Goal: Complete application form

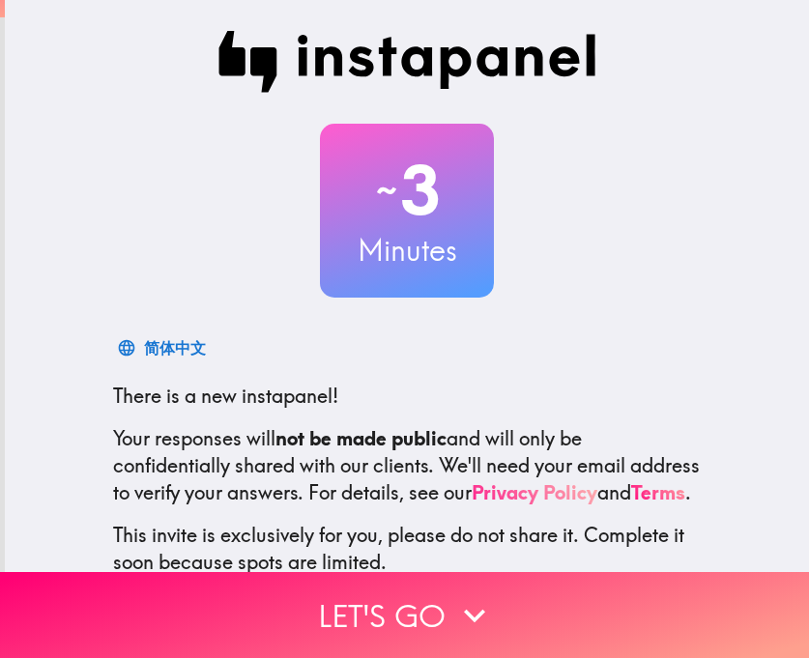
scroll to position [146, 0]
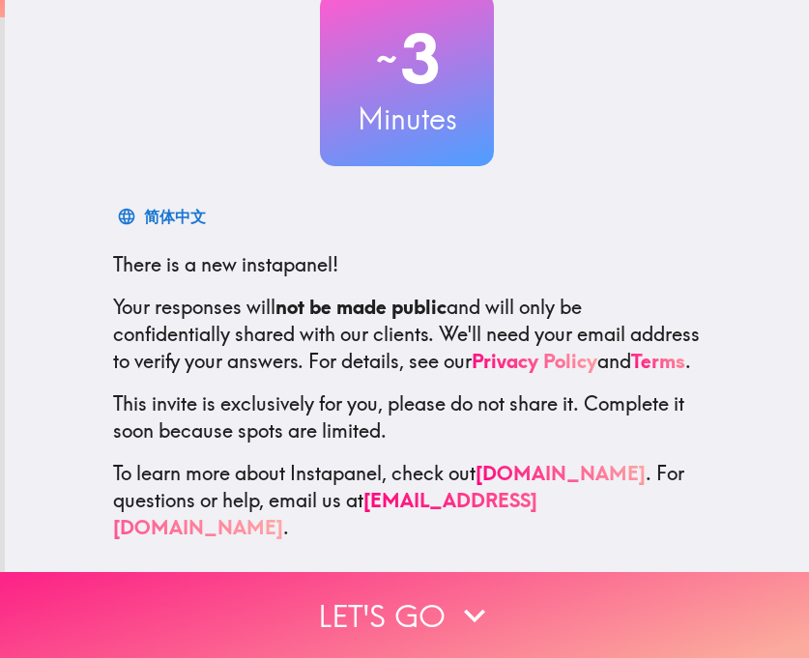
click at [464, 609] on icon "button" at bounding box center [474, 616] width 21 height 14
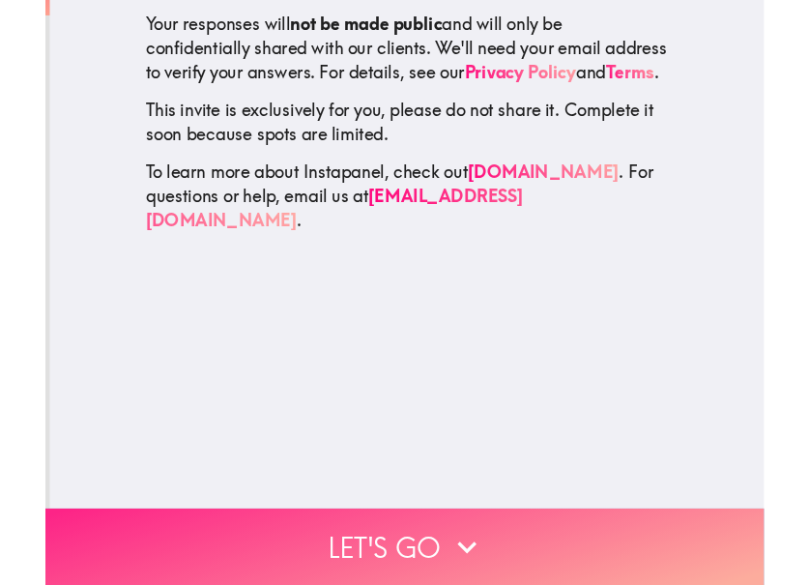
scroll to position [0, 0]
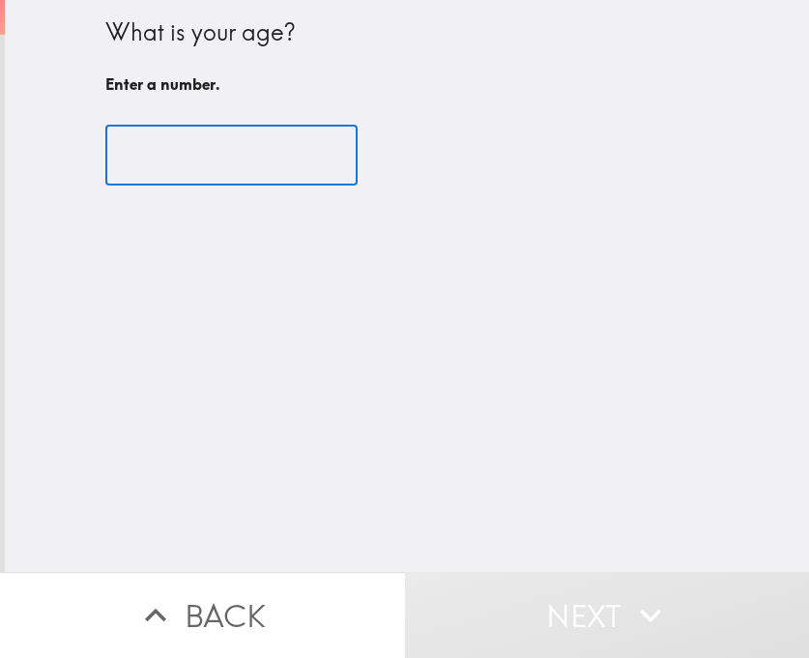
click at [201, 164] on input "number" at bounding box center [231, 156] width 252 height 60
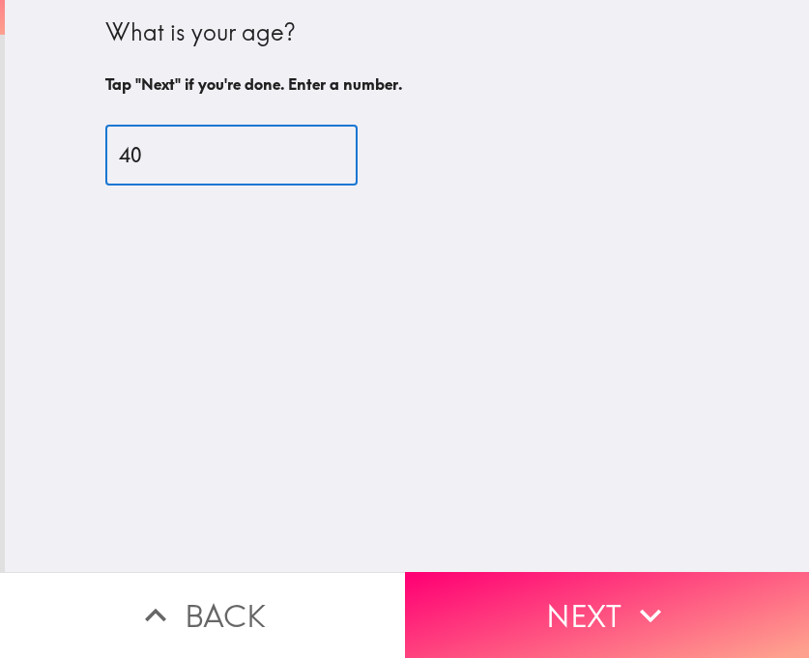
type input "4"
type input "39"
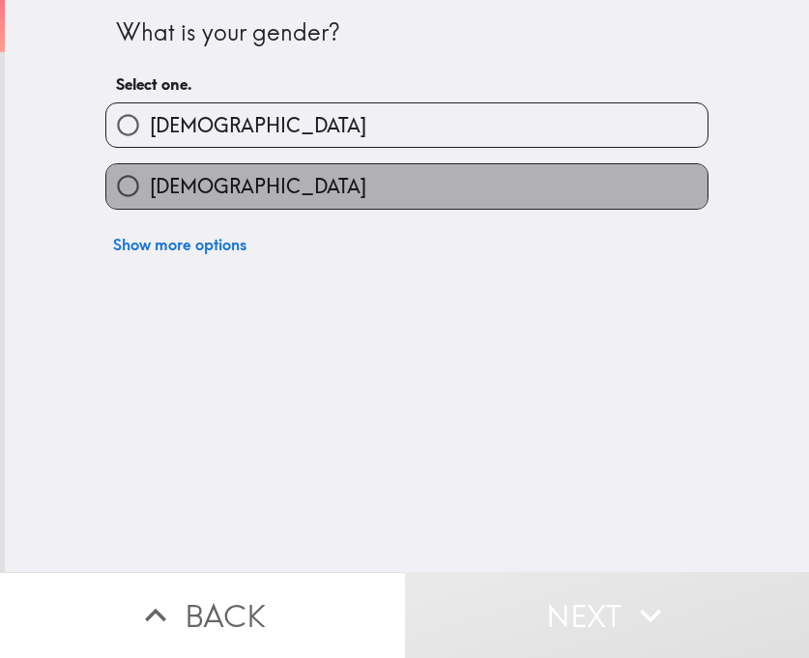
click at [372, 188] on label "[DEMOGRAPHIC_DATA]" at bounding box center [406, 185] width 601 height 43
click at [150, 188] on input "[DEMOGRAPHIC_DATA]" at bounding box center [127, 185] width 43 height 43
radio input "true"
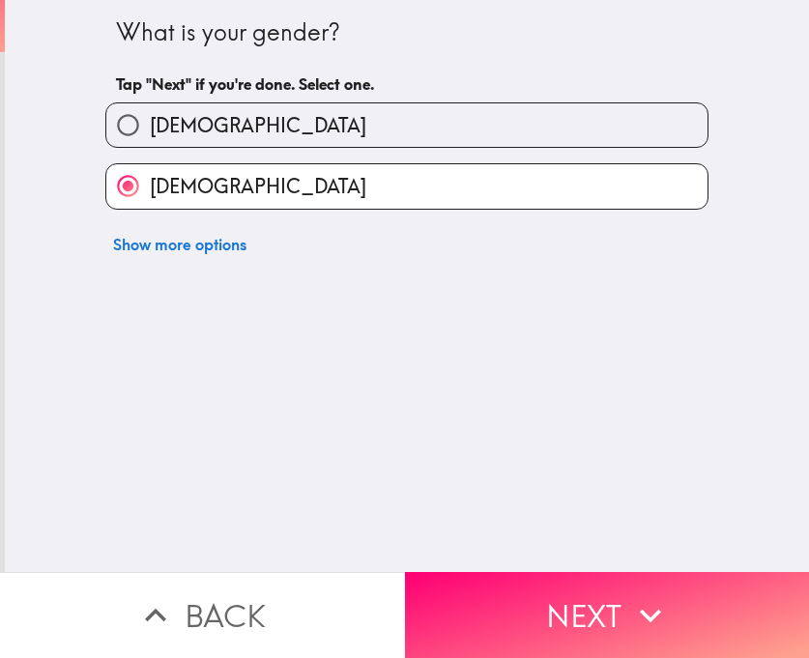
click at [559, 612] on button "Next" at bounding box center [607, 615] width 405 height 86
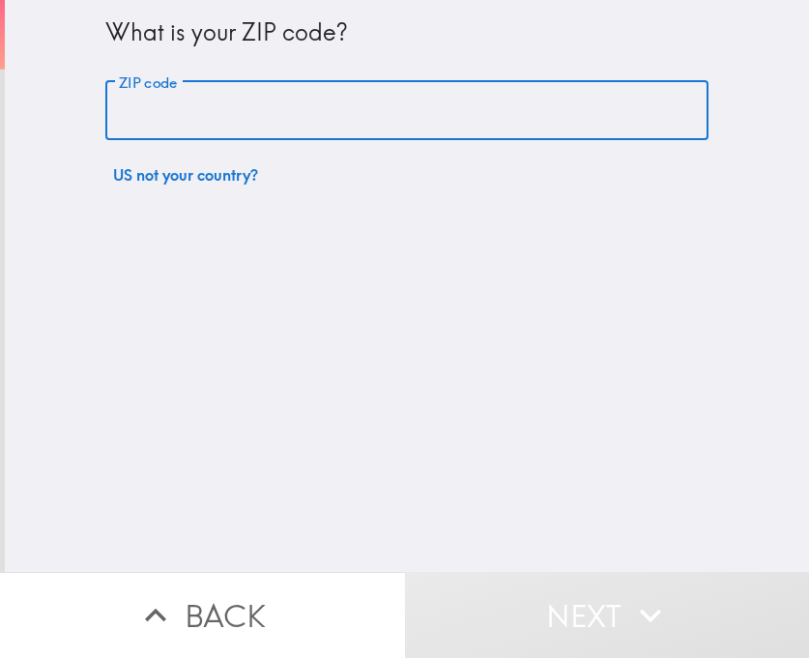
click at [221, 114] on input "ZIP code" at bounding box center [406, 111] width 603 height 60
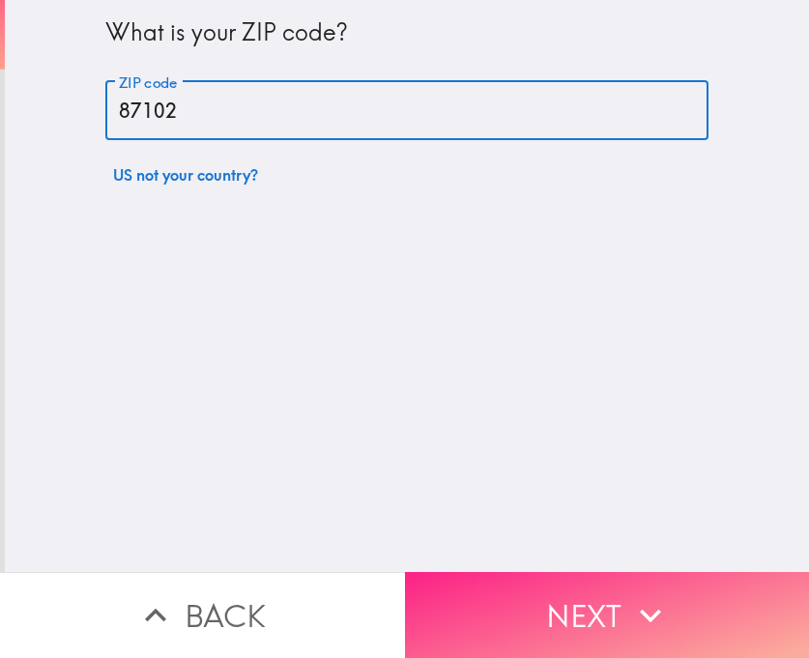
click at [629, 611] on icon "button" at bounding box center [650, 615] width 43 height 43
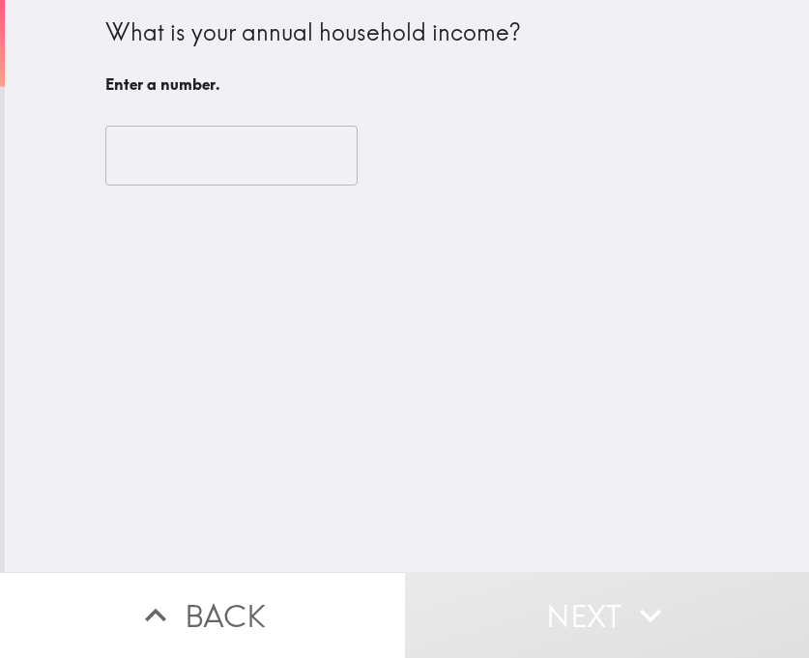
click at [218, 164] on input "number" at bounding box center [231, 156] width 252 height 60
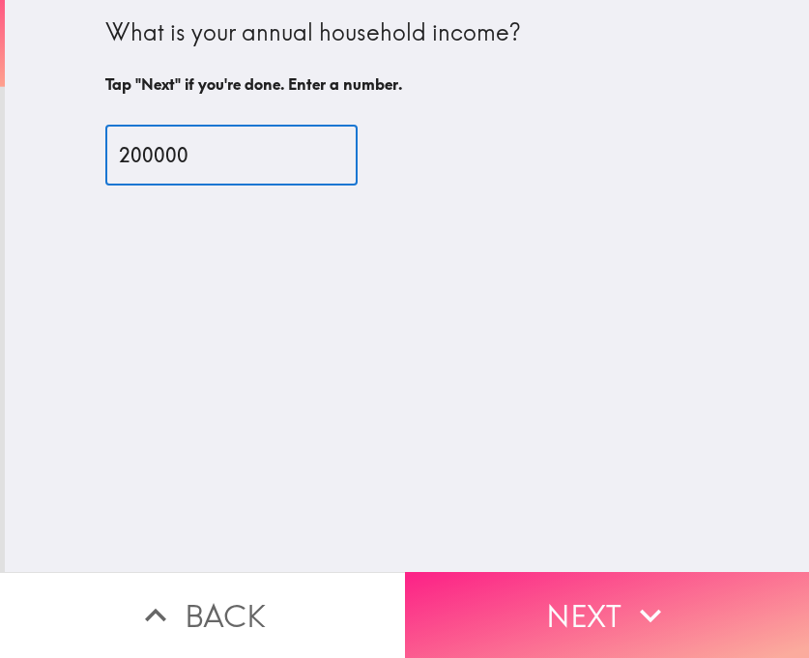
type input "200000"
click at [629, 597] on icon "button" at bounding box center [650, 615] width 43 height 43
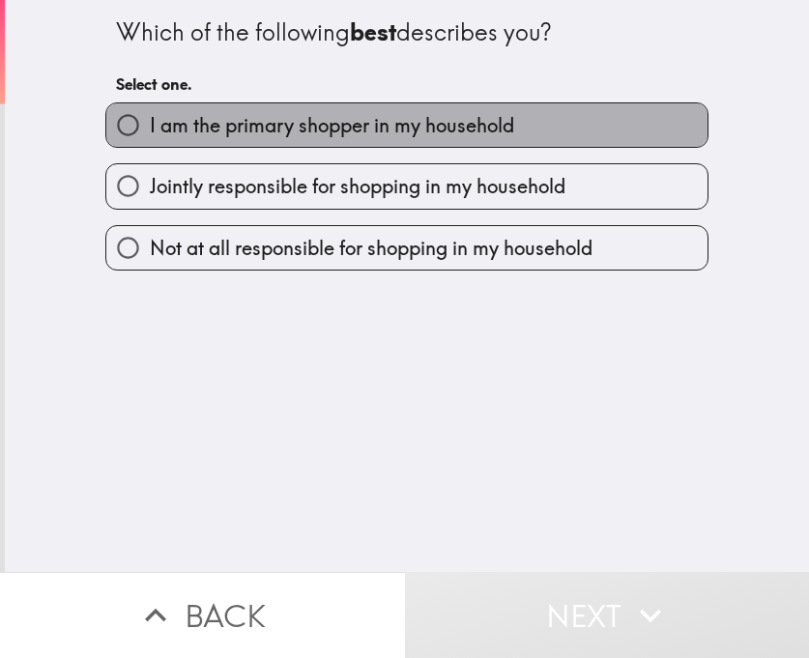
click at [334, 133] on span "I am the primary shopper in my household" at bounding box center [332, 125] width 364 height 27
click at [150, 133] on input "I am the primary shopper in my household" at bounding box center [127, 124] width 43 height 43
radio input "true"
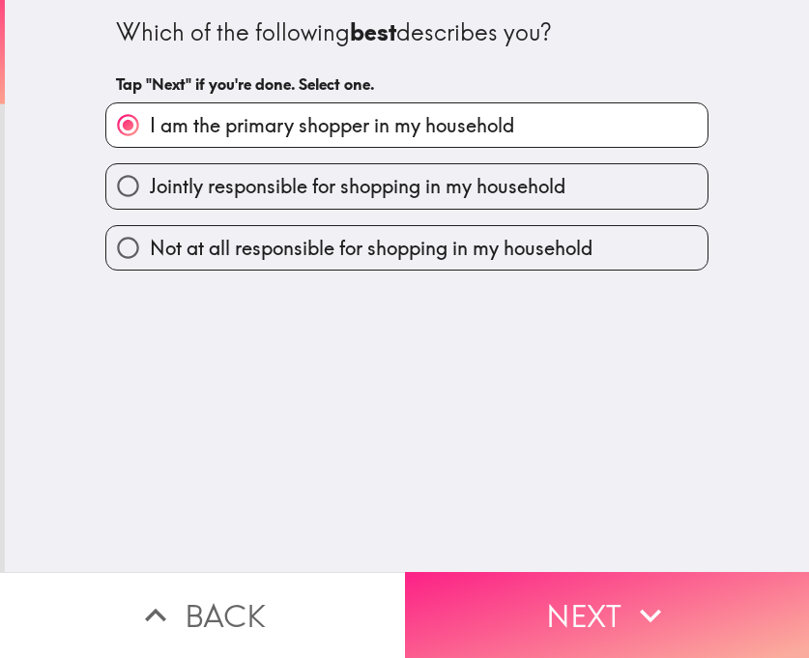
click at [645, 616] on icon "button" at bounding box center [650, 615] width 43 height 43
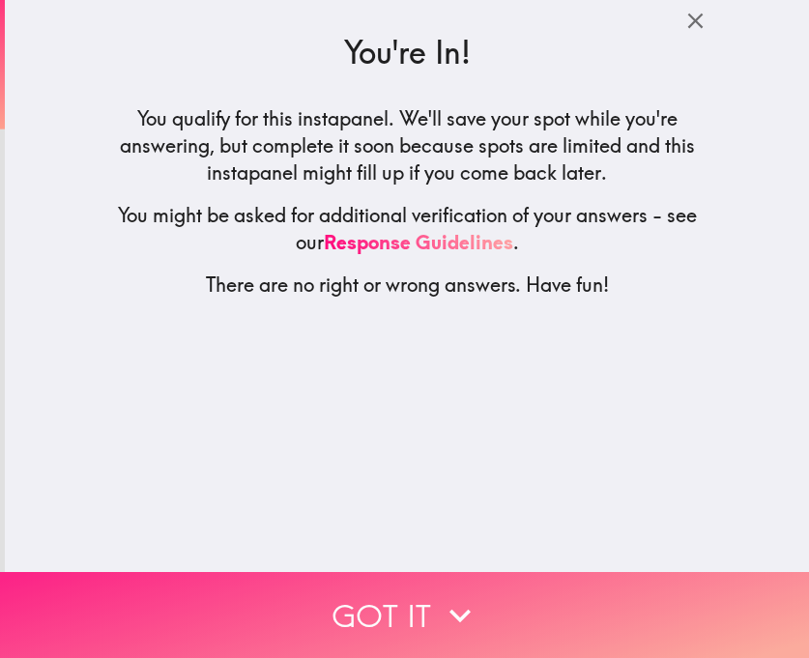
click at [419, 585] on button "Got it" at bounding box center [404, 615] width 809 height 86
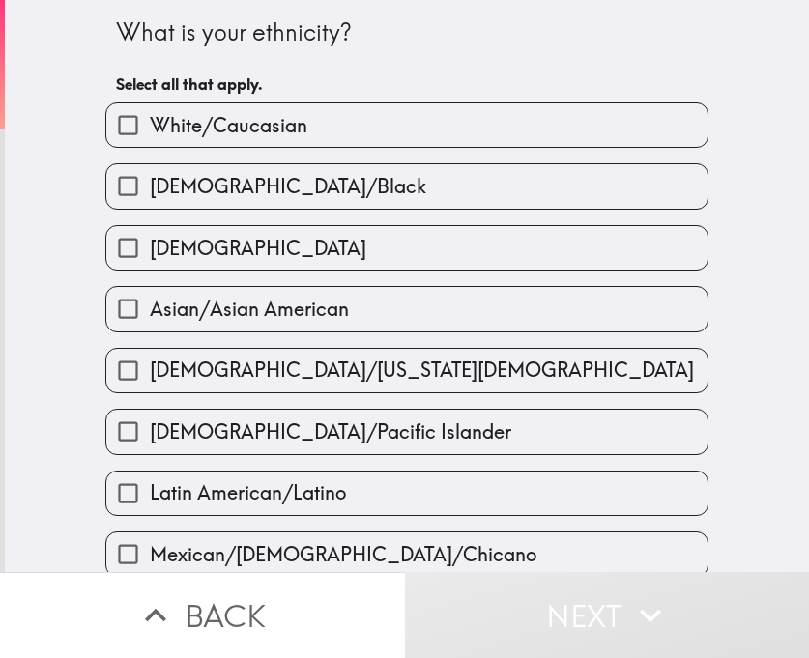
click at [278, 133] on span "White/Caucasian" at bounding box center [229, 125] width 158 height 27
click at [150, 133] on input "White/Caucasian" at bounding box center [127, 124] width 43 height 43
checkbox input "true"
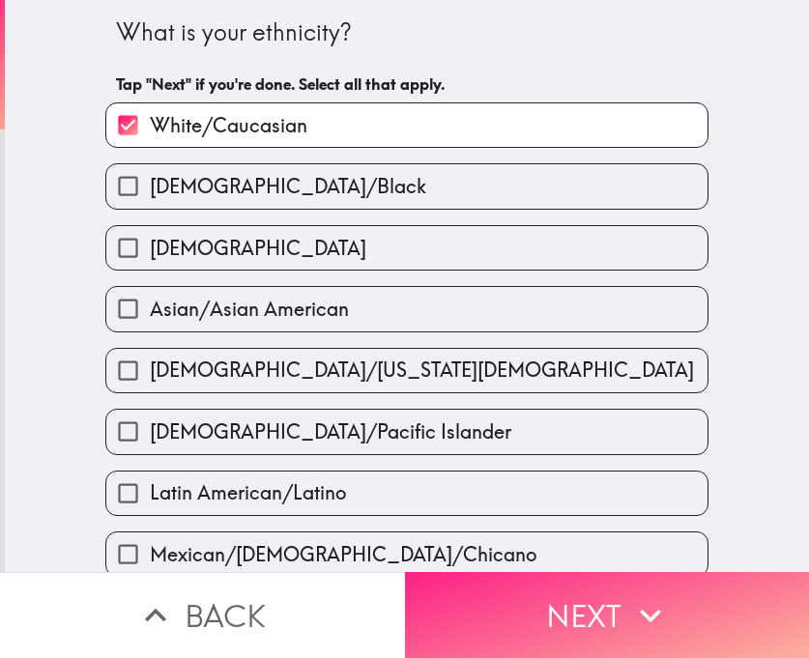
click at [587, 585] on button "Next" at bounding box center [607, 615] width 405 height 86
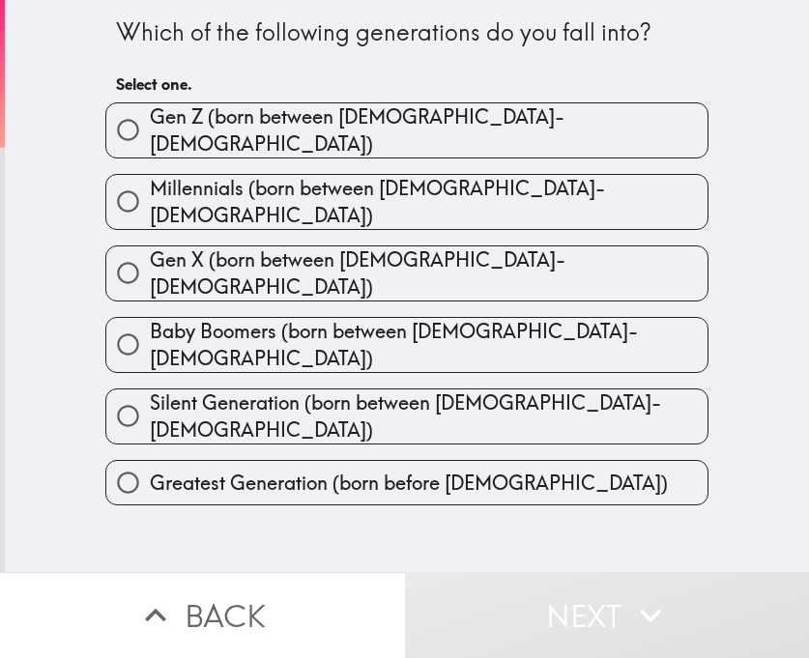
click at [415, 131] on span "Gen Z (born between [DEMOGRAPHIC_DATA]-[DEMOGRAPHIC_DATA])" at bounding box center [429, 130] width 558 height 54
click at [150, 131] on input "Gen Z (born between [DEMOGRAPHIC_DATA]-[DEMOGRAPHIC_DATA])" at bounding box center [127, 129] width 43 height 43
radio input "true"
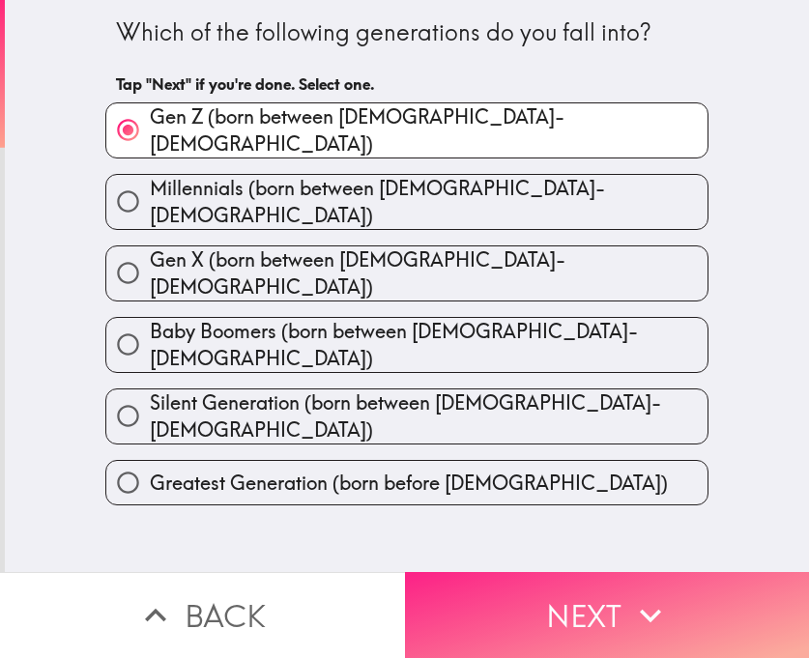
click at [692, 574] on button "Next" at bounding box center [607, 615] width 405 height 86
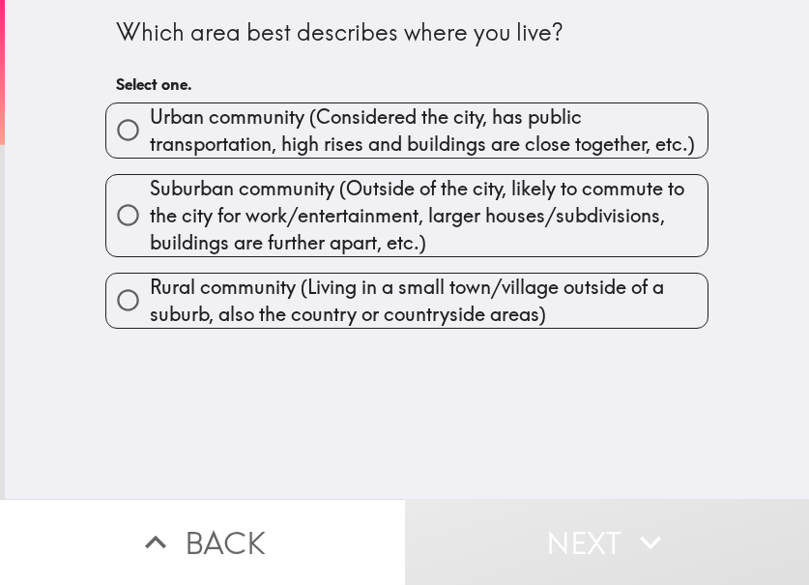
drag, startPoint x: 361, startPoint y: 137, endPoint x: 390, endPoint y: 164, distance: 39.0
click at [361, 136] on span "Urban community (Considered the city, has public transportation, high rises and…" at bounding box center [429, 130] width 558 height 54
click at [150, 136] on input "Urban community (Considered the city, has public transportation, high rises and…" at bounding box center [127, 129] width 43 height 43
radio input "true"
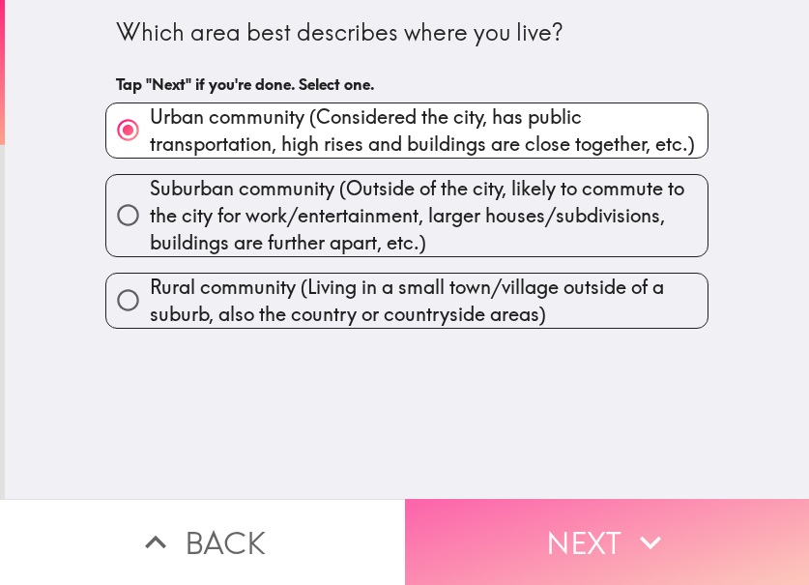
click at [593, 548] on button "Next" at bounding box center [607, 542] width 405 height 86
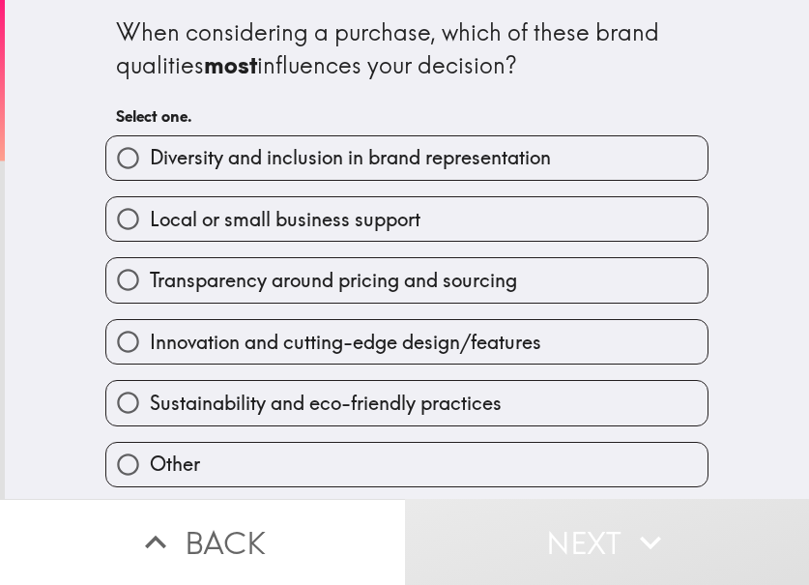
click at [361, 292] on span "Transparency around pricing and sourcing" at bounding box center [333, 280] width 367 height 27
click at [150, 292] on input "Transparency around pricing and sourcing" at bounding box center [127, 279] width 43 height 43
radio input "true"
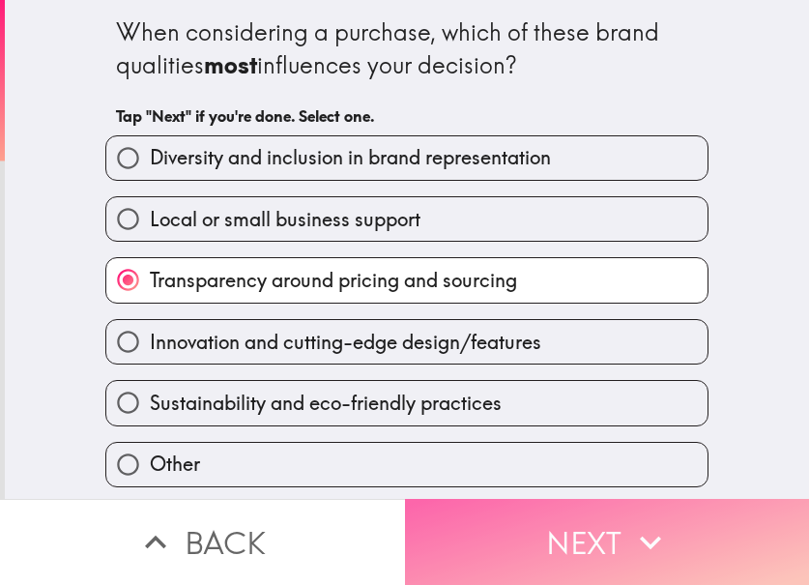
click at [564, 500] on button "Next" at bounding box center [607, 542] width 405 height 86
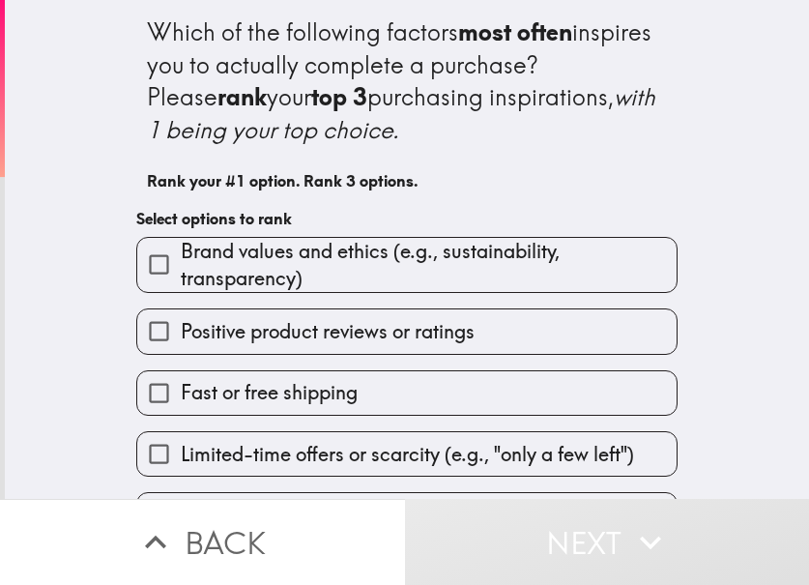
click at [137, 252] on input "Brand values and ethics (e.g., sustainability, transparency)" at bounding box center [158, 264] width 43 height 43
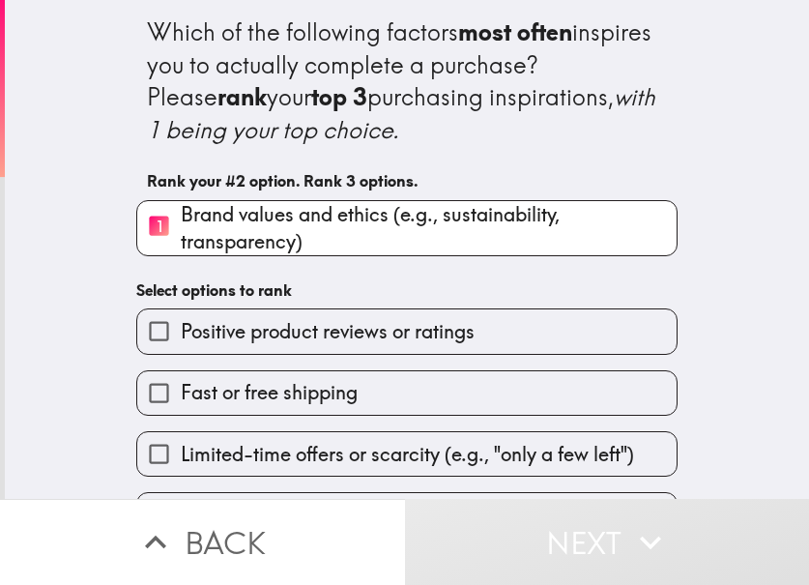
click at [144, 332] on input "Positive product reviews or ratings" at bounding box center [158, 330] width 43 height 43
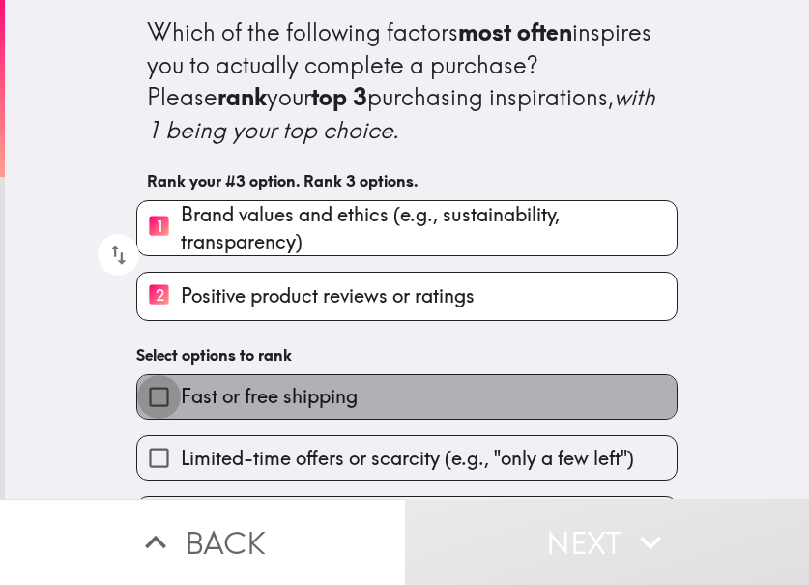
click at [152, 385] on input "Fast or free shipping" at bounding box center [158, 396] width 43 height 43
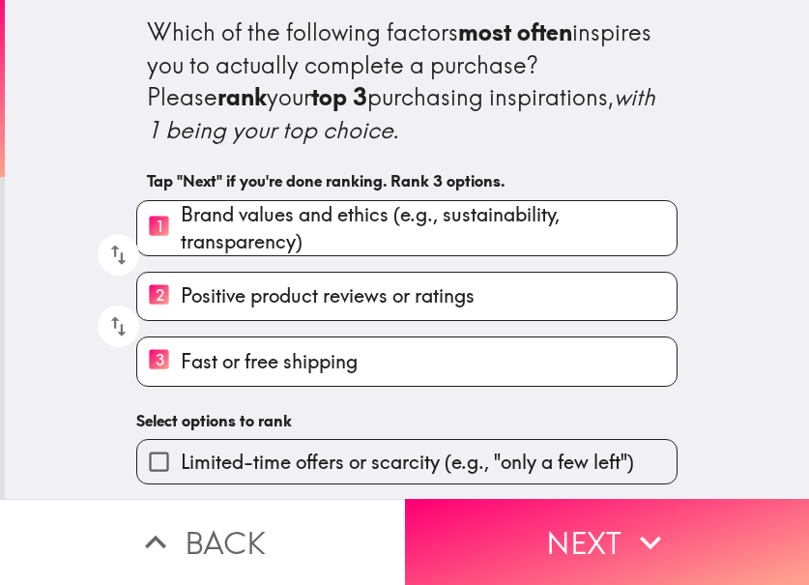
scroll to position [185, 0]
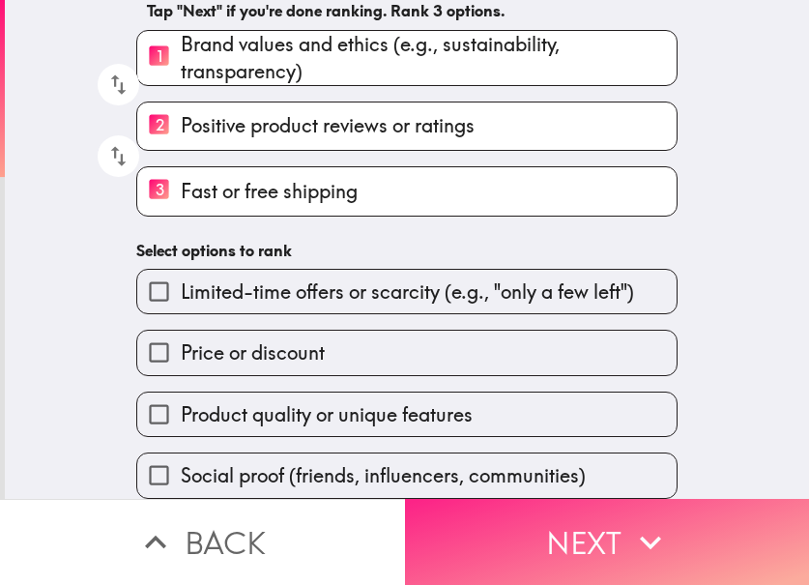
click at [557, 535] on button "Next" at bounding box center [607, 542] width 405 height 86
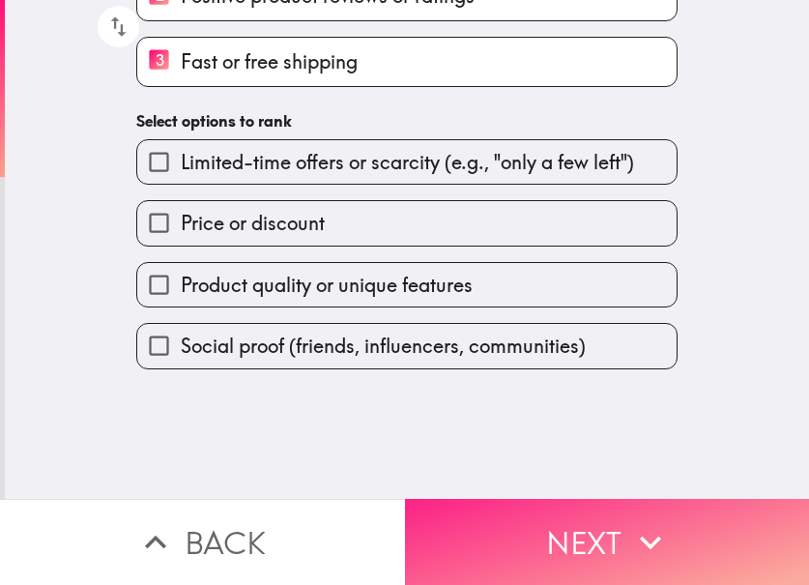
scroll to position [0, 0]
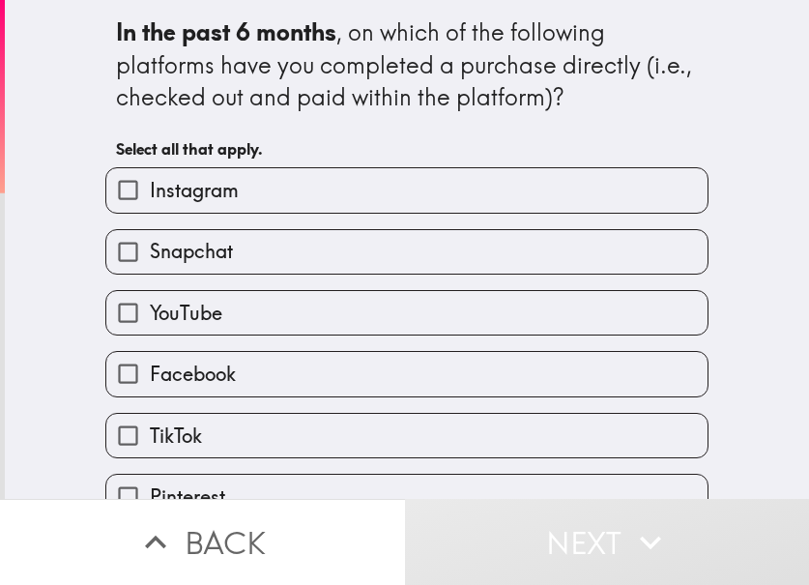
click at [393, 378] on label "Facebook" at bounding box center [406, 373] width 601 height 43
click at [150, 378] on input "Facebook" at bounding box center [127, 373] width 43 height 43
checkbox input "true"
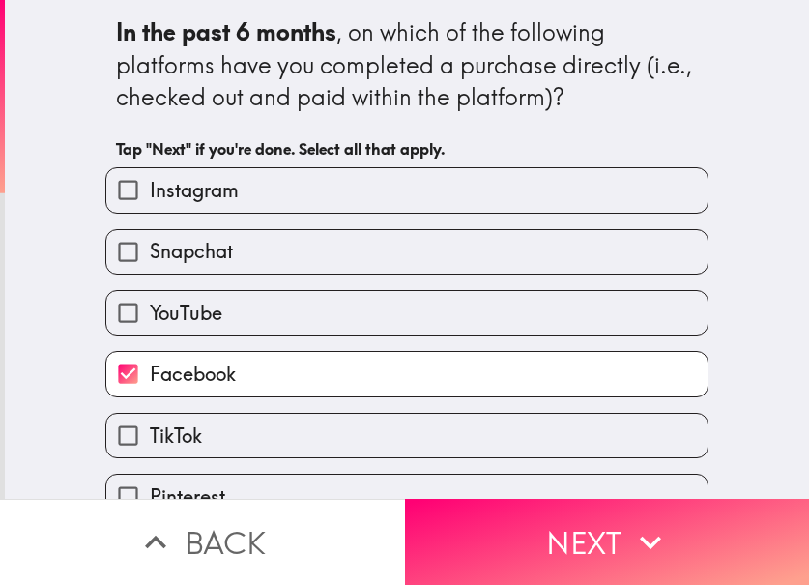
click at [430, 331] on label "YouTube" at bounding box center [406, 312] width 601 height 43
click at [150, 331] on input "YouTube" at bounding box center [127, 312] width 43 height 43
checkbox input "true"
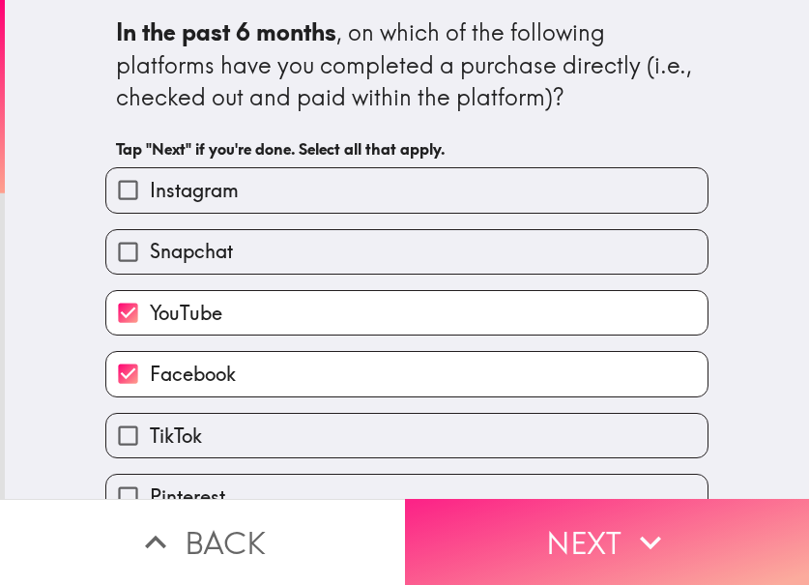
click at [592, 533] on button "Next" at bounding box center [607, 542] width 405 height 86
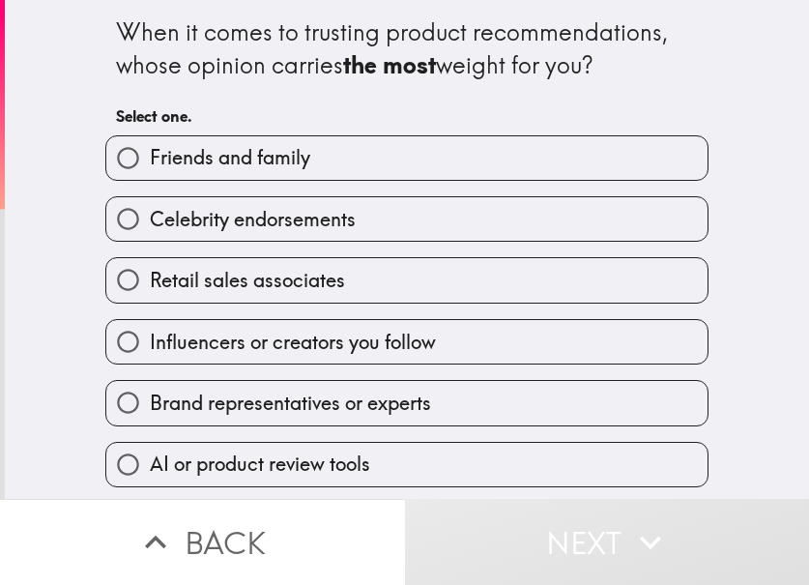
click at [427, 185] on div "Celebrity endorsements" at bounding box center [399, 211] width 619 height 61
click at [421, 243] on div "Retail sales associates" at bounding box center [399, 272] width 619 height 61
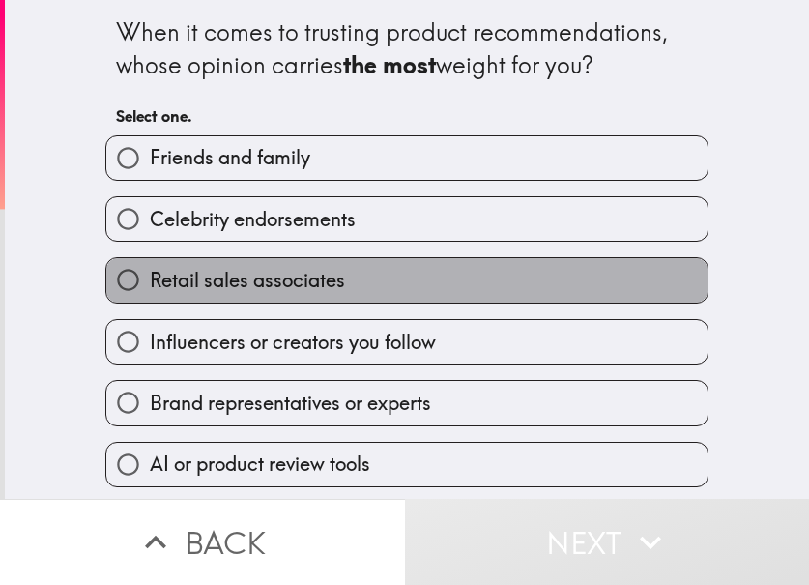
click at [408, 297] on label "Retail sales associates" at bounding box center [406, 279] width 601 height 43
click at [150, 297] on input "Retail sales associates" at bounding box center [127, 279] width 43 height 43
radio input "true"
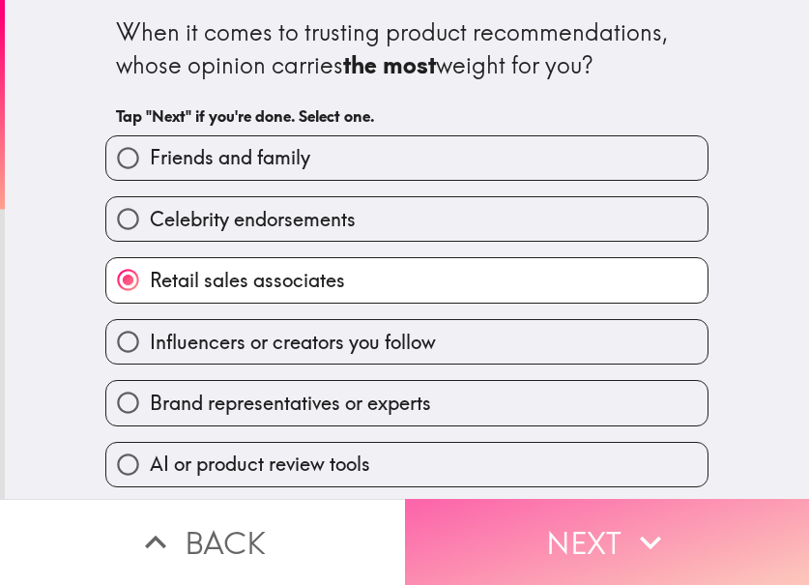
click at [585, 513] on button "Next" at bounding box center [607, 542] width 405 height 86
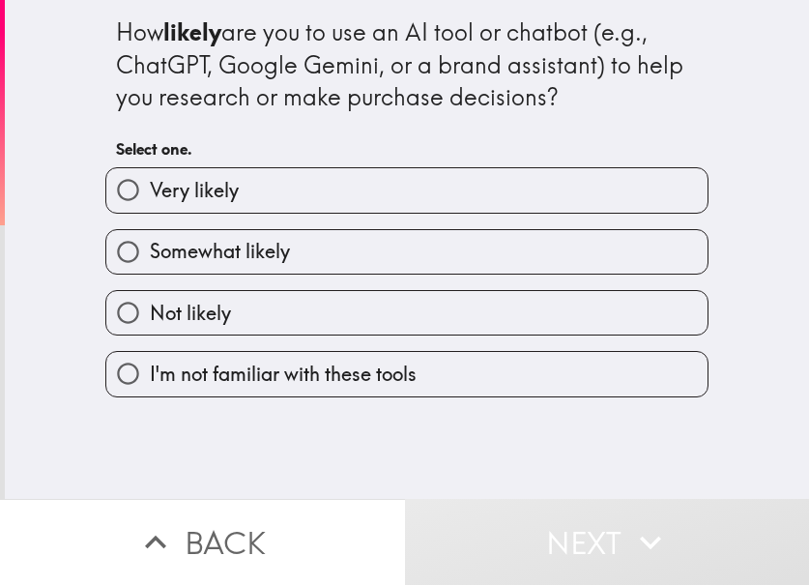
click at [390, 243] on label "Somewhat likely" at bounding box center [406, 251] width 601 height 43
click at [150, 243] on input "Somewhat likely" at bounding box center [127, 251] width 43 height 43
radio input "true"
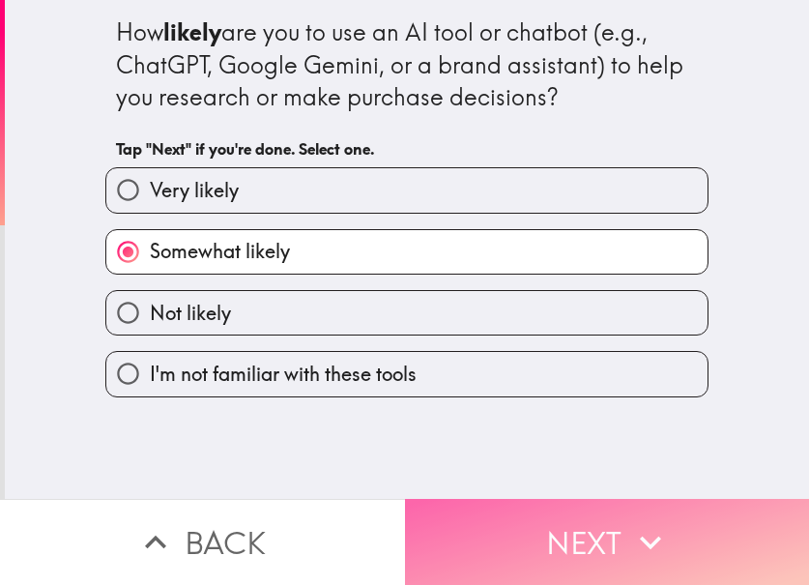
click at [530, 524] on button "Next" at bounding box center [607, 542] width 405 height 86
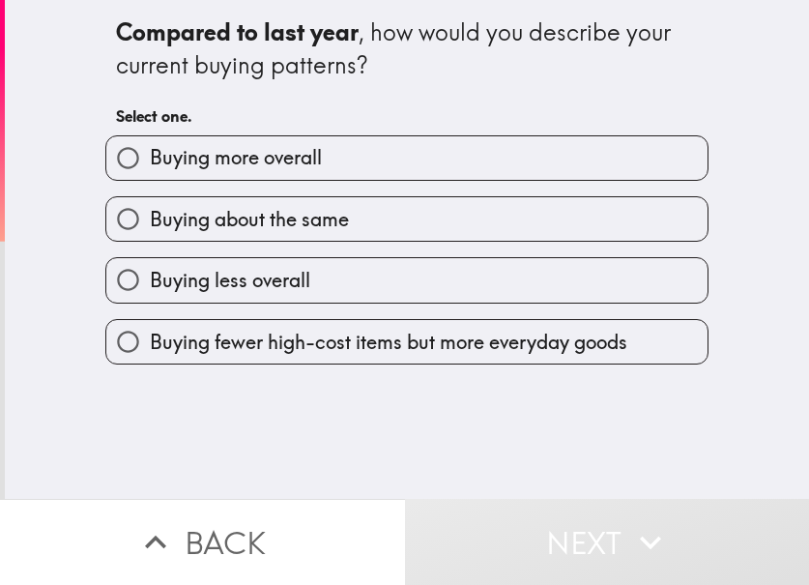
click at [401, 220] on label "Buying about the same" at bounding box center [406, 218] width 601 height 43
click at [150, 220] on input "Buying about the same" at bounding box center [127, 218] width 43 height 43
radio input "true"
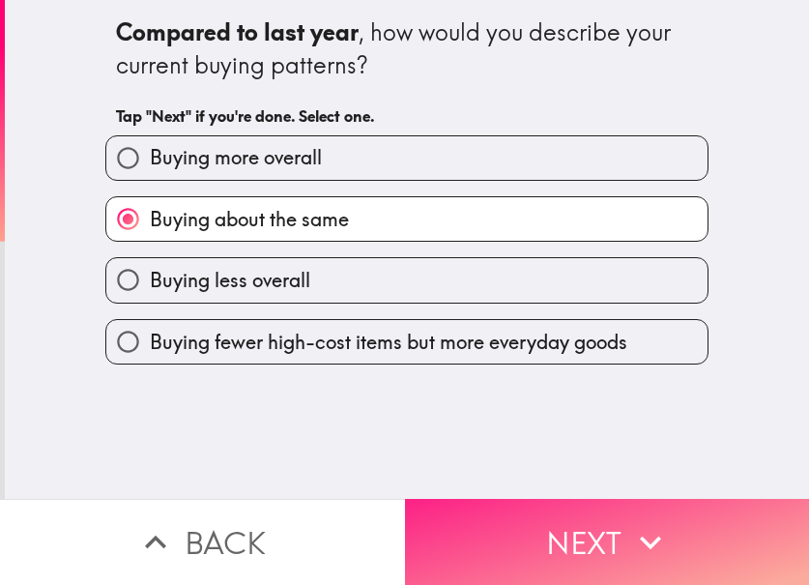
click at [558, 519] on button "Next" at bounding box center [607, 542] width 405 height 86
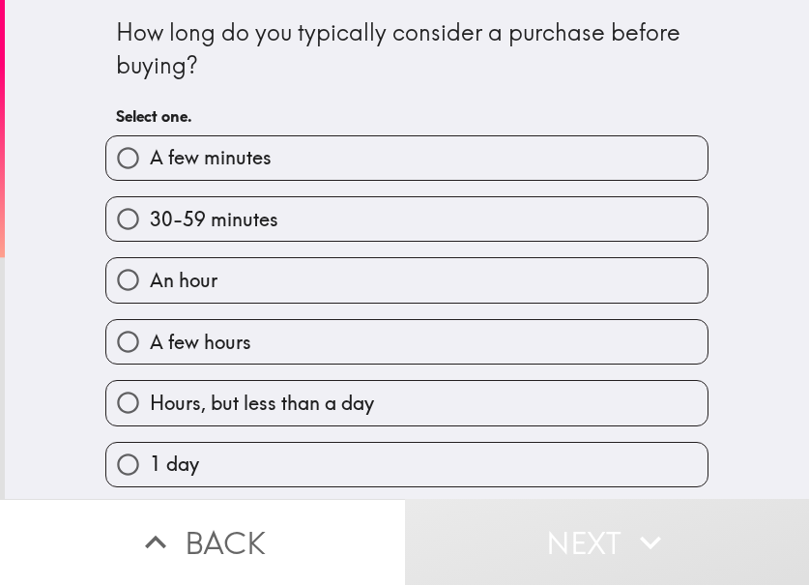
click at [399, 217] on label "30-59 minutes" at bounding box center [406, 218] width 601 height 43
click at [150, 217] on input "30-59 minutes" at bounding box center [127, 218] width 43 height 43
radio input "true"
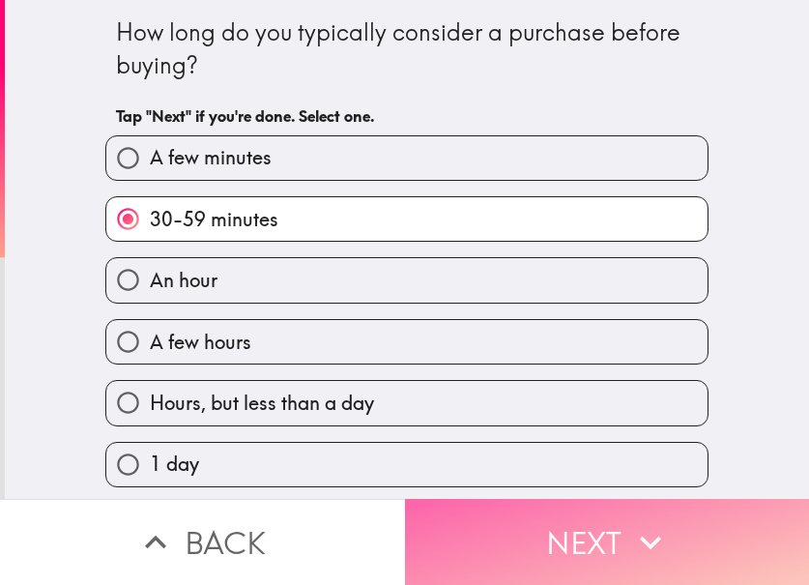
click at [537, 522] on button "Next" at bounding box center [607, 542] width 405 height 86
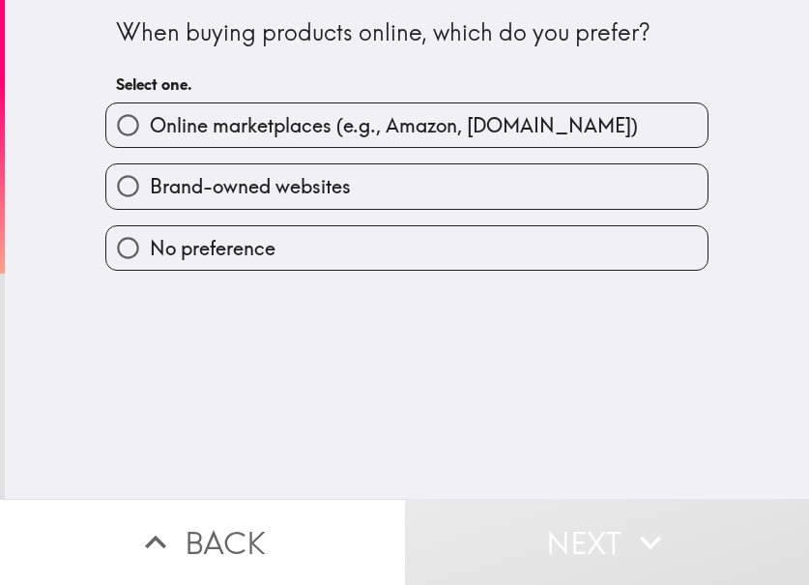
click at [398, 131] on span "Online marketplaces (e.g., Amazon, [DOMAIN_NAME])" at bounding box center [394, 125] width 488 height 27
click at [150, 131] on input "Online marketplaces (e.g., Amazon, [DOMAIN_NAME])" at bounding box center [127, 124] width 43 height 43
radio input "true"
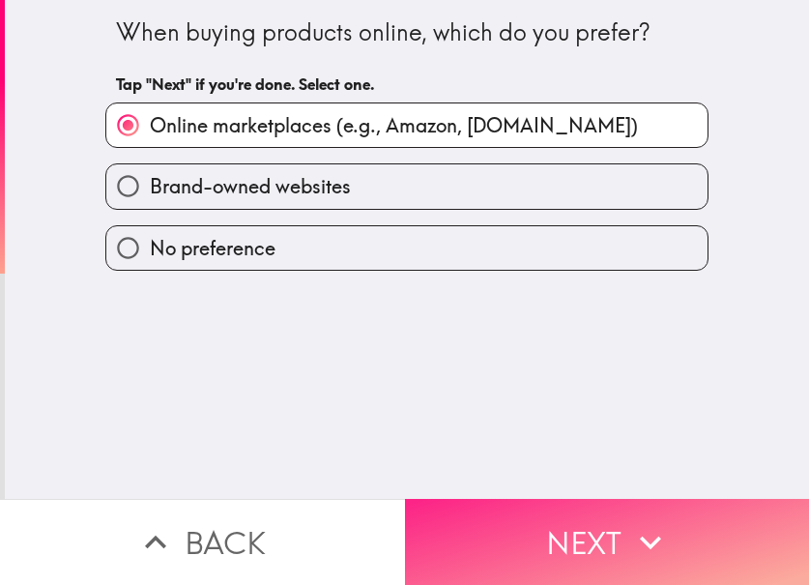
click at [566, 558] on button "Next" at bounding box center [607, 542] width 405 height 86
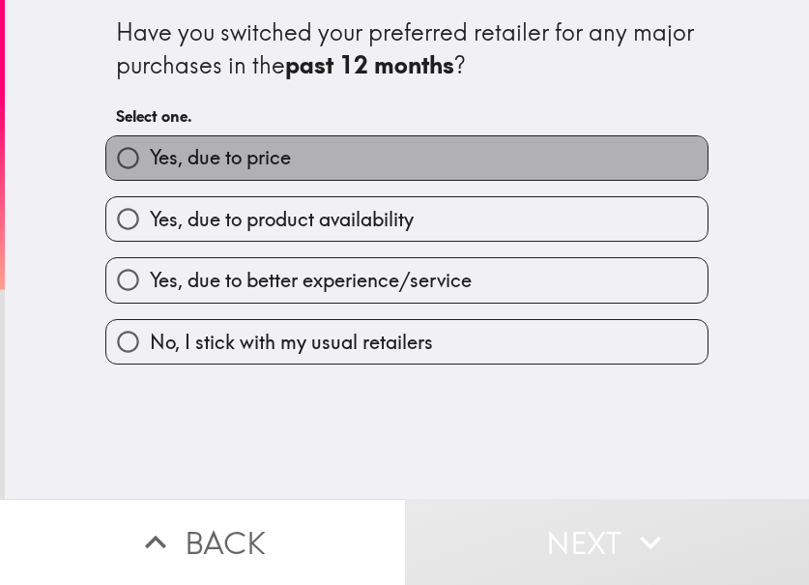
click at [429, 165] on label "Yes, due to price" at bounding box center [406, 157] width 601 height 43
click at [150, 165] on input "Yes, due to price" at bounding box center [127, 157] width 43 height 43
radio input "true"
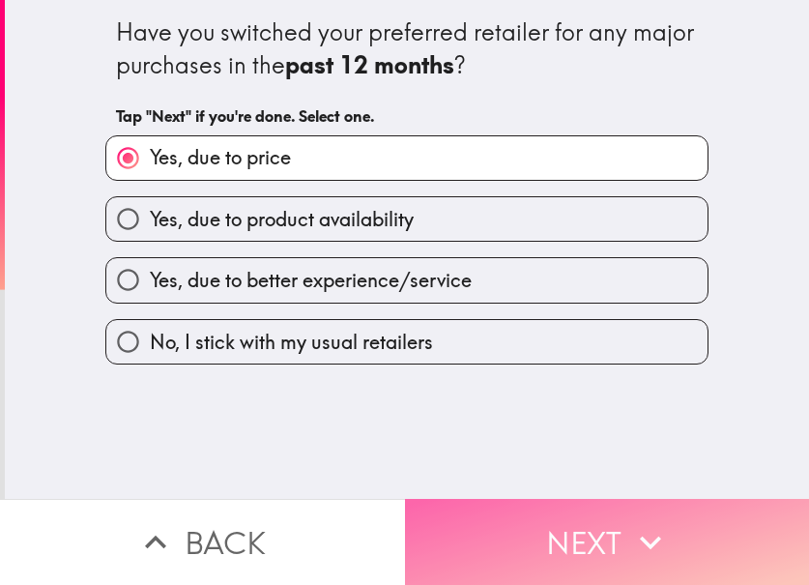
click at [573, 523] on button "Next" at bounding box center [607, 542] width 405 height 86
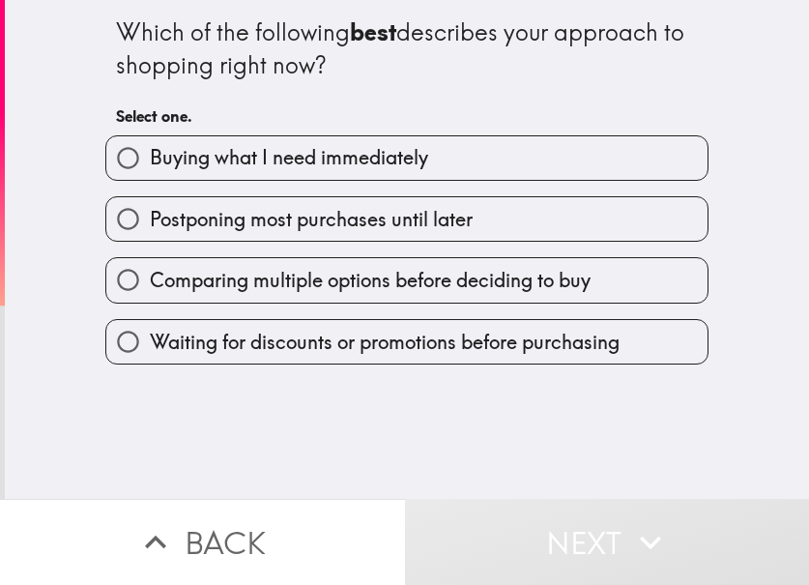
click at [332, 154] on span "Buying what I need immediately" at bounding box center [289, 157] width 278 height 27
click at [150, 154] on input "Buying what I need immediately" at bounding box center [127, 157] width 43 height 43
radio input "true"
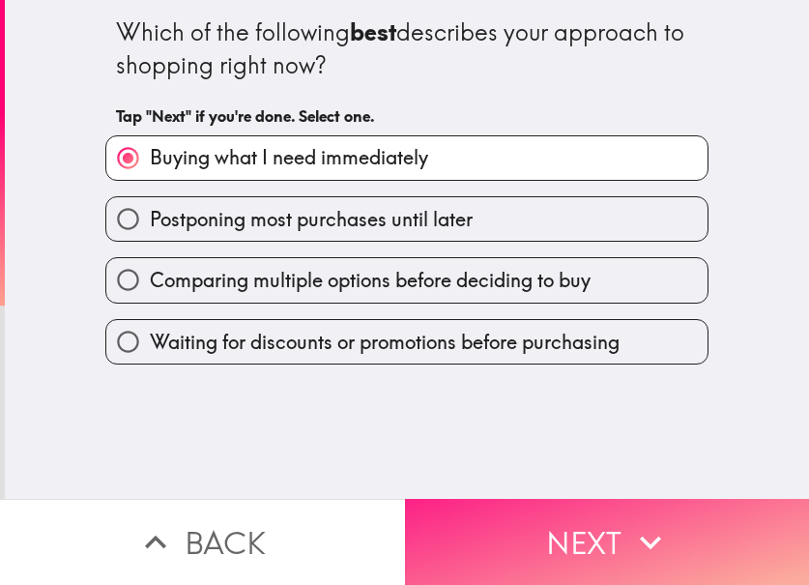
click at [597, 544] on button "Next" at bounding box center [607, 542] width 405 height 86
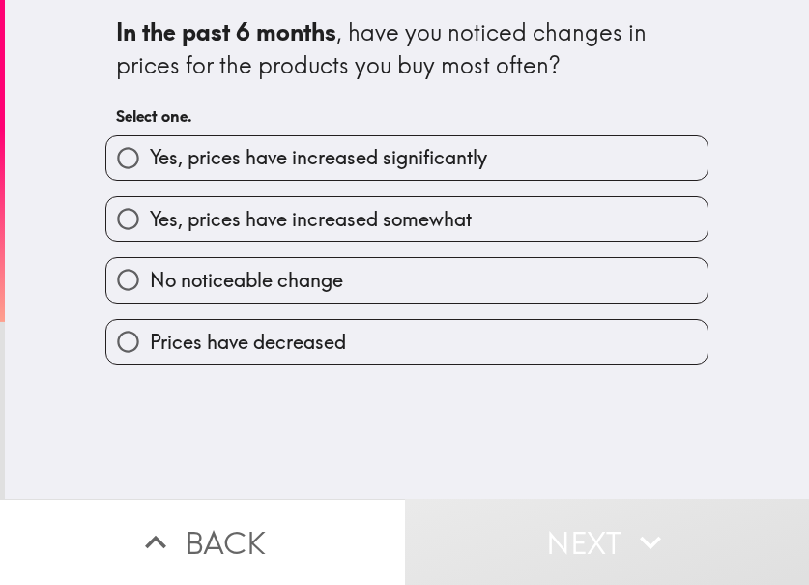
click at [550, 171] on label "Yes, prices have increased significantly" at bounding box center [406, 157] width 601 height 43
click at [150, 171] on input "Yes, prices have increased significantly" at bounding box center [127, 157] width 43 height 43
radio input "true"
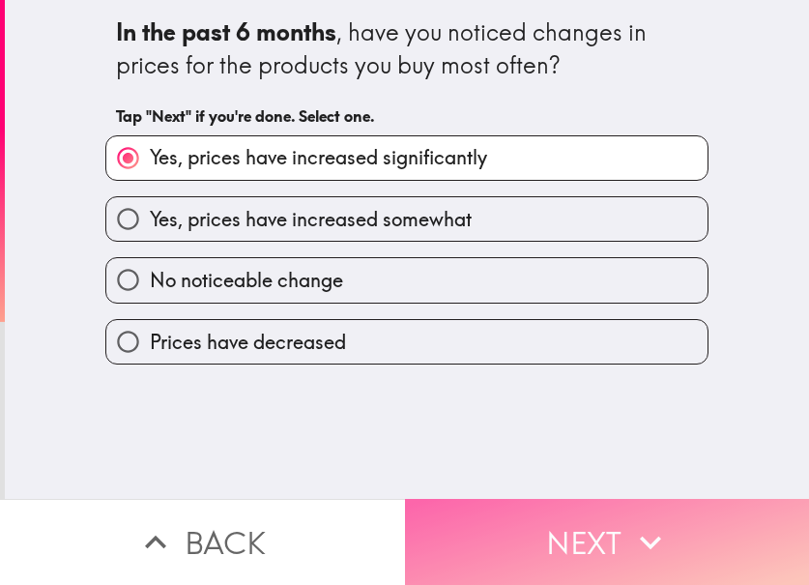
click at [662, 521] on icon "button" at bounding box center [650, 542] width 43 height 43
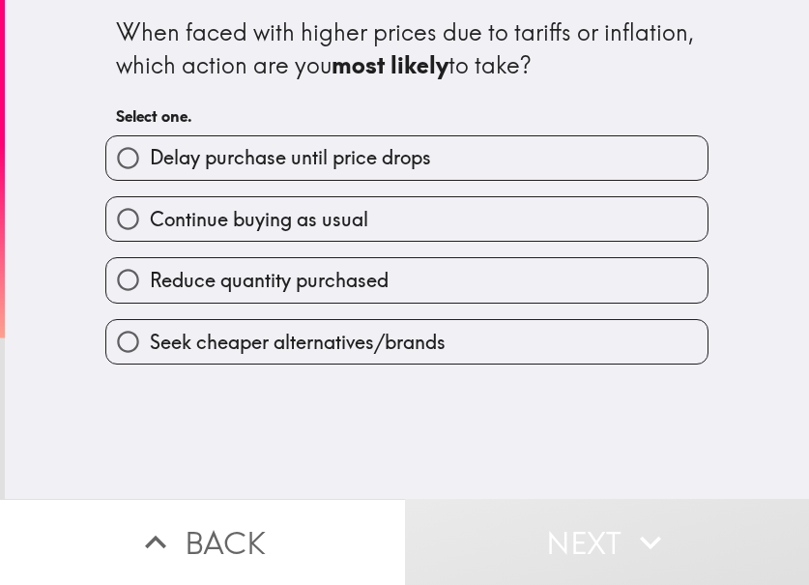
click at [473, 183] on div "Continue buying as usual" at bounding box center [399, 211] width 619 height 61
click at [545, 163] on label "Delay purchase until price drops" at bounding box center [406, 157] width 601 height 43
click at [150, 163] on input "Delay purchase until price drops" at bounding box center [127, 157] width 43 height 43
radio input "true"
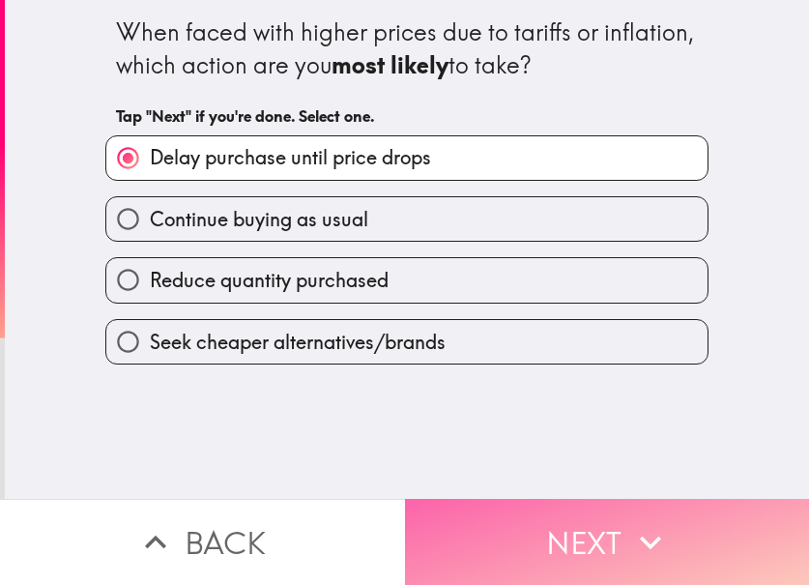
click at [636, 499] on button "Next" at bounding box center [607, 542] width 405 height 86
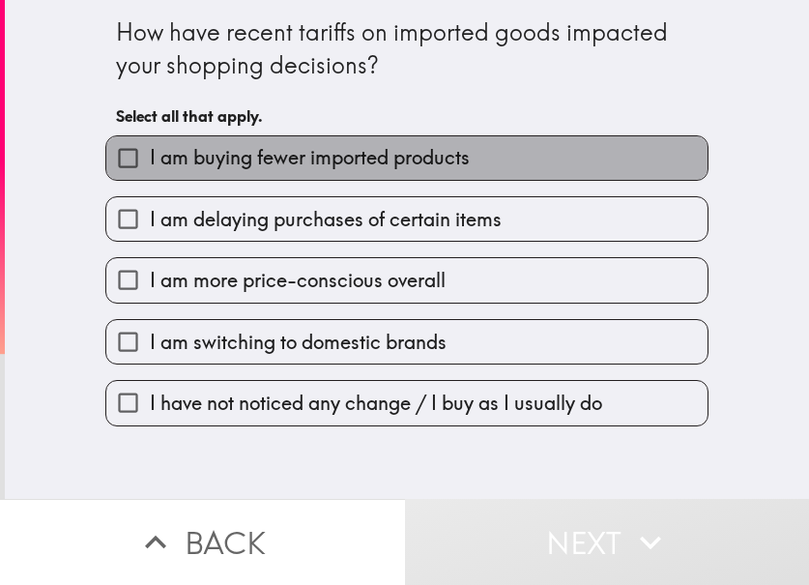
click at [421, 151] on span "I am buying fewer imported products" at bounding box center [310, 157] width 320 height 27
click at [150, 151] on input "I am buying fewer imported products" at bounding box center [127, 157] width 43 height 43
checkbox input "true"
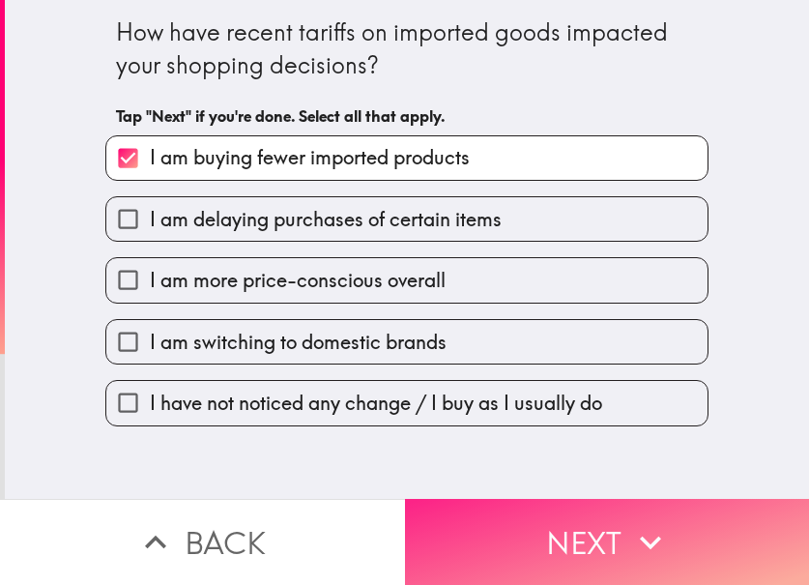
click at [559, 519] on button "Next" at bounding box center [607, 542] width 405 height 86
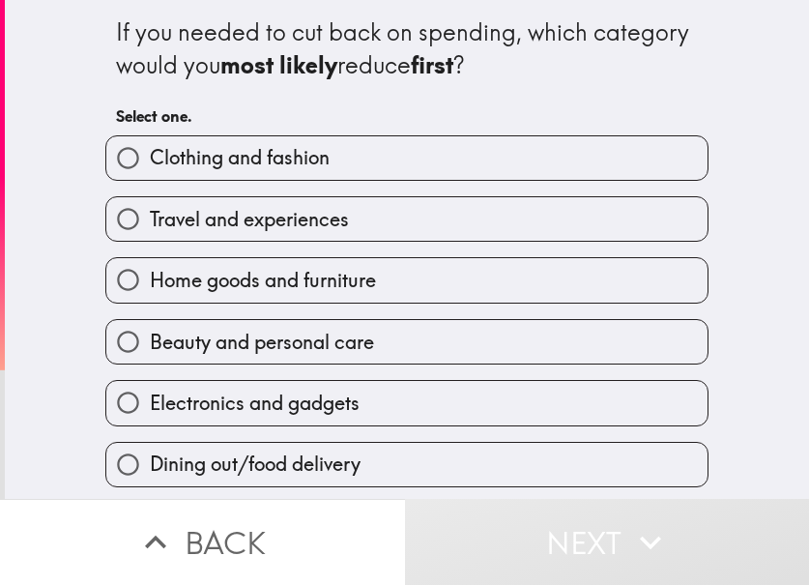
click at [366, 176] on label "Clothing and fashion" at bounding box center [406, 157] width 601 height 43
click at [150, 176] on input "Clothing and fashion" at bounding box center [127, 157] width 43 height 43
radio input "true"
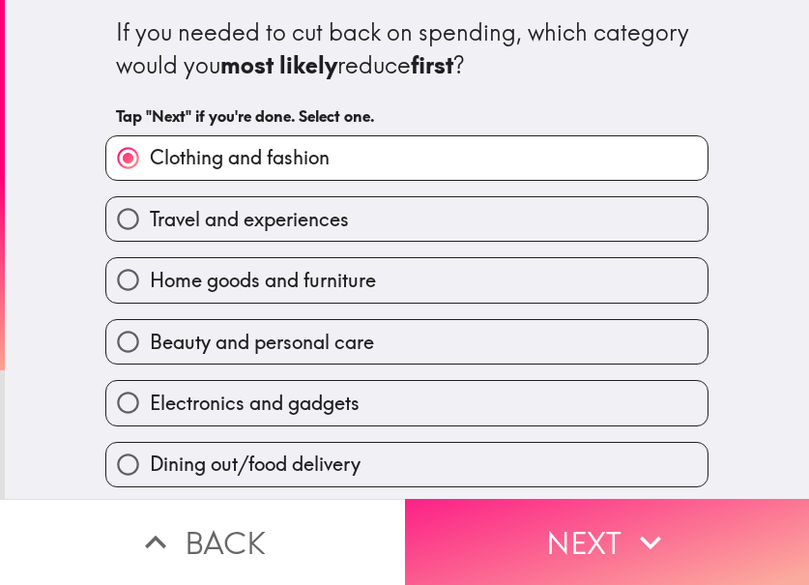
click at [537, 538] on button "Next" at bounding box center [607, 542] width 405 height 86
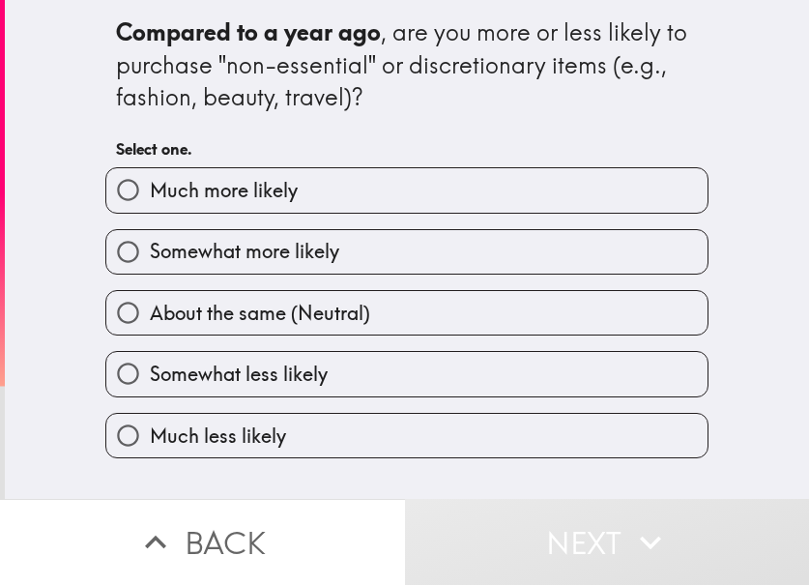
click at [384, 201] on label "Much more likely" at bounding box center [406, 189] width 601 height 43
click at [150, 201] on input "Much more likely" at bounding box center [127, 189] width 43 height 43
radio input "true"
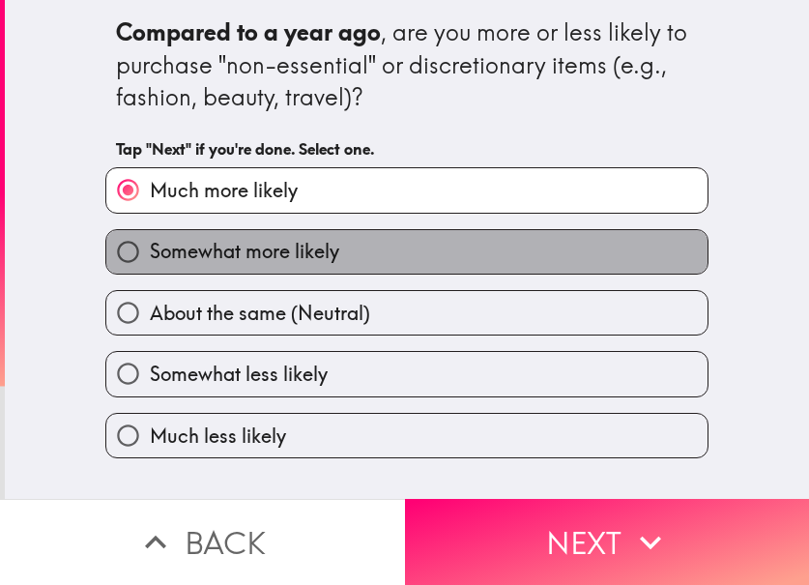
click at [400, 249] on label "Somewhat more likely" at bounding box center [406, 251] width 601 height 43
click at [150, 249] on input "Somewhat more likely" at bounding box center [127, 251] width 43 height 43
radio input "true"
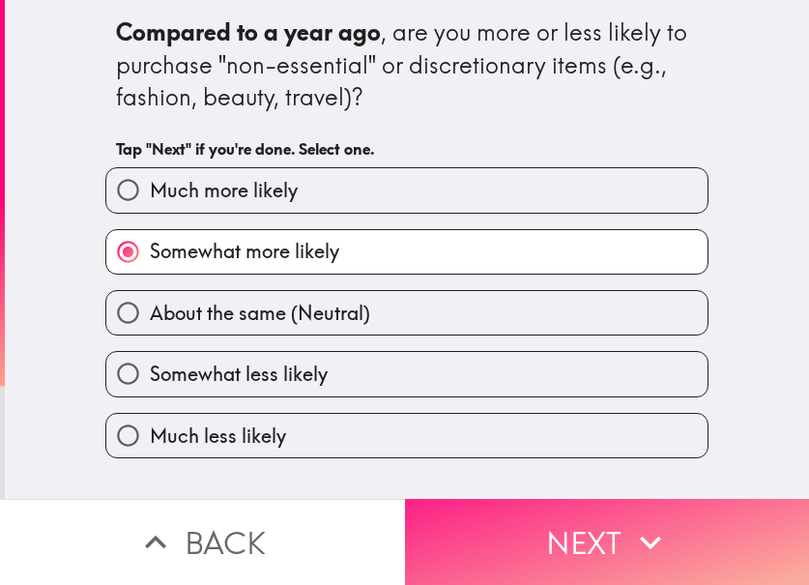
click at [593, 554] on button "Next" at bounding box center [607, 542] width 405 height 86
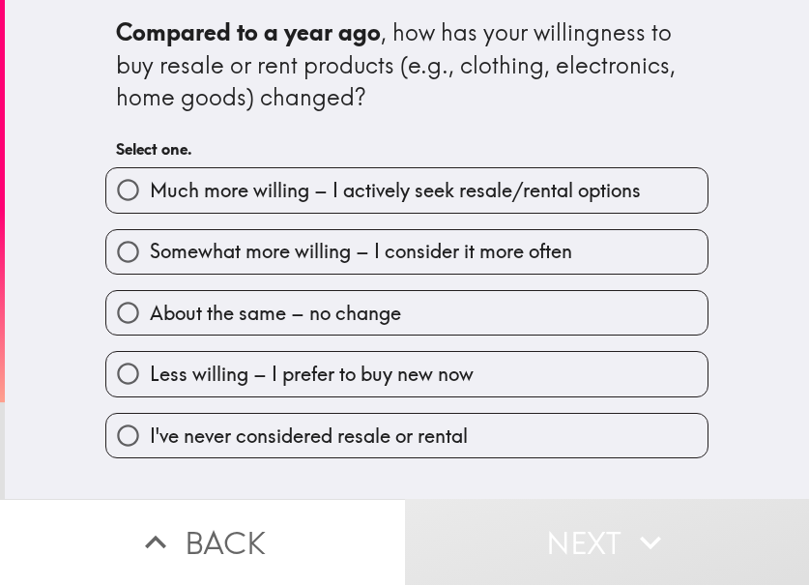
click at [383, 223] on div "Somewhat more willing – I consider it more often" at bounding box center [399, 244] width 619 height 61
click at [404, 246] on span "Somewhat more willing – I consider it more often" at bounding box center [361, 251] width 422 height 27
click at [150, 246] on input "Somewhat more willing – I consider it more often" at bounding box center [127, 251] width 43 height 43
radio input "true"
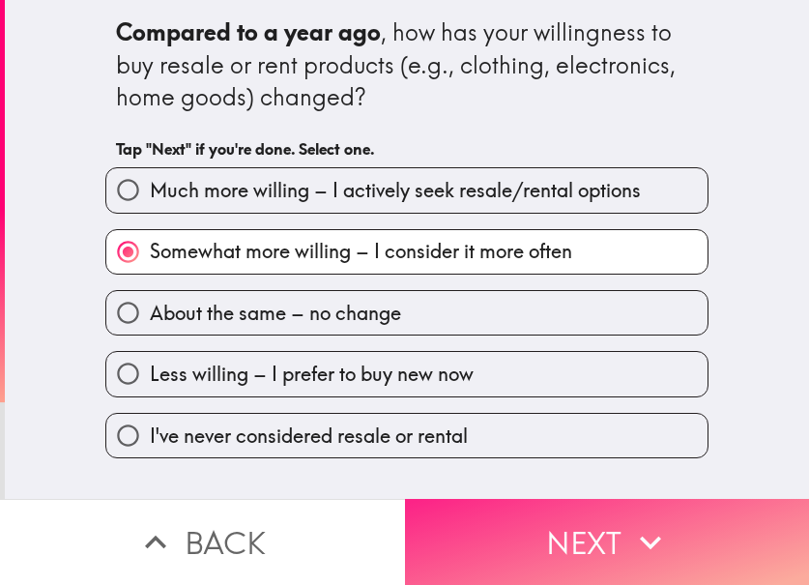
click at [568, 564] on button "Next" at bounding box center [607, 542] width 405 height 86
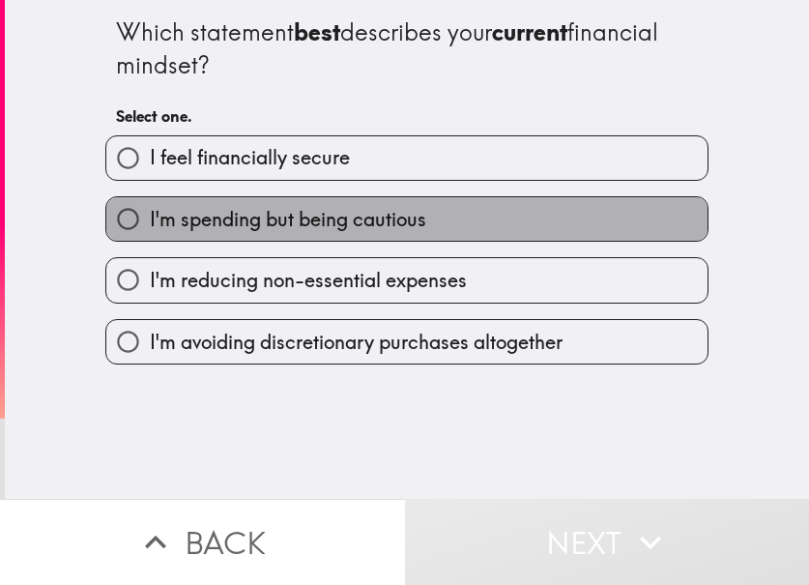
click at [362, 228] on span "I'm spending but being cautious" at bounding box center [288, 219] width 276 height 27
click at [150, 228] on input "I'm spending but being cautious" at bounding box center [127, 218] width 43 height 43
radio input "true"
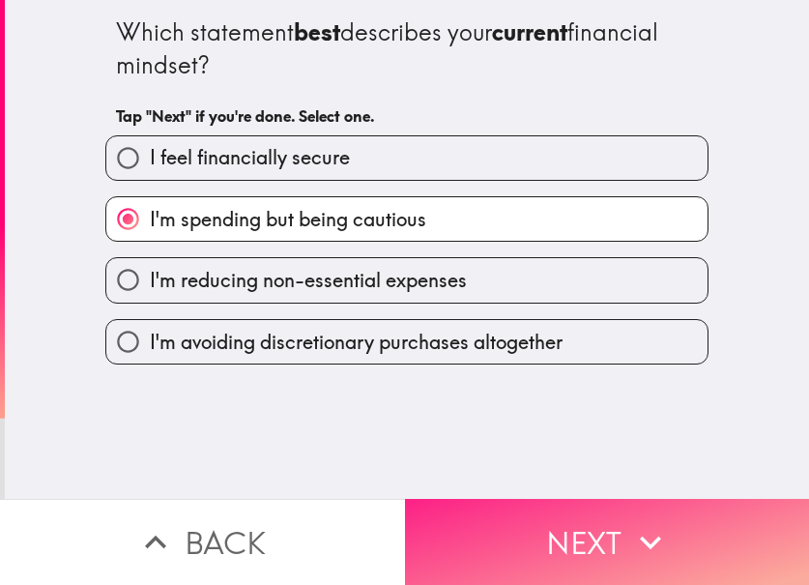
drag, startPoint x: 453, startPoint y: 461, endPoint x: 489, endPoint y: 511, distance: 61.7
click at [454, 465] on div "Which statement best describes your current financial mindset? Tap "Next" if yo…" at bounding box center [407, 249] width 804 height 499
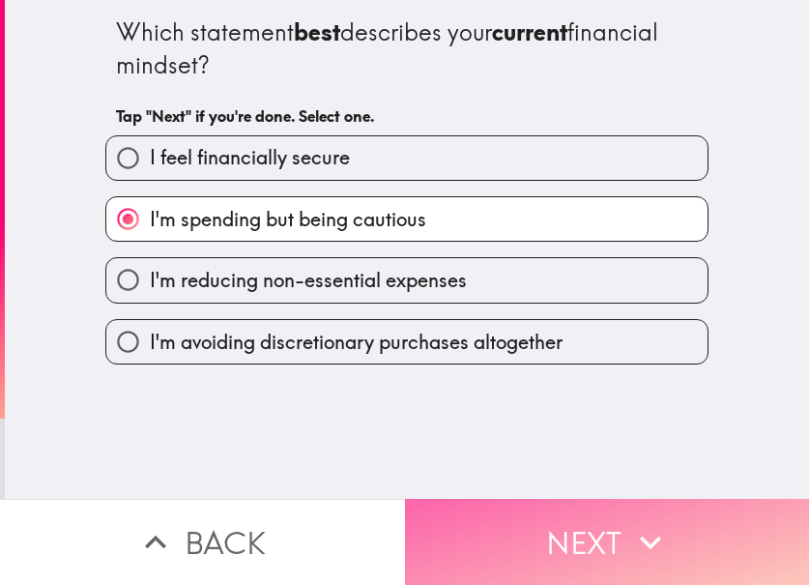
click at [489, 511] on button "Next" at bounding box center [607, 542] width 405 height 86
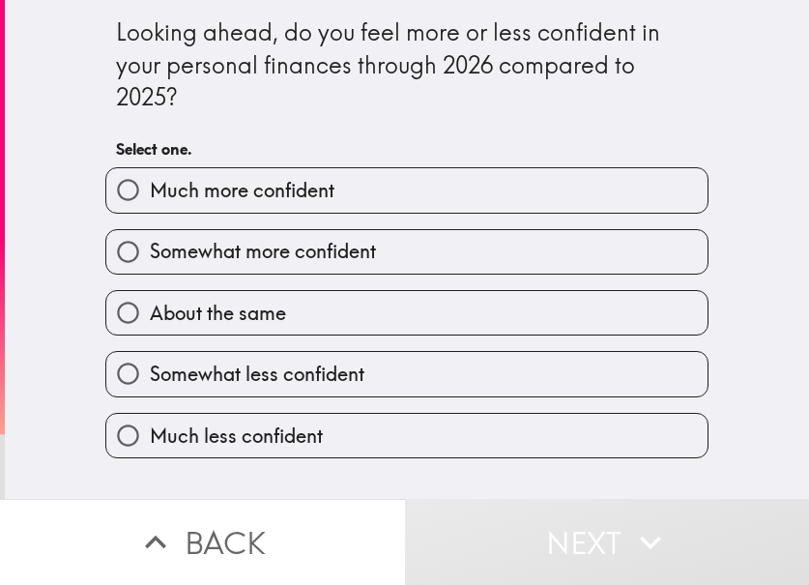
click at [384, 198] on label "Much more confident" at bounding box center [406, 189] width 601 height 43
click at [150, 198] on input "Much more confident" at bounding box center [127, 189] width 43 height 43
radio input "true"
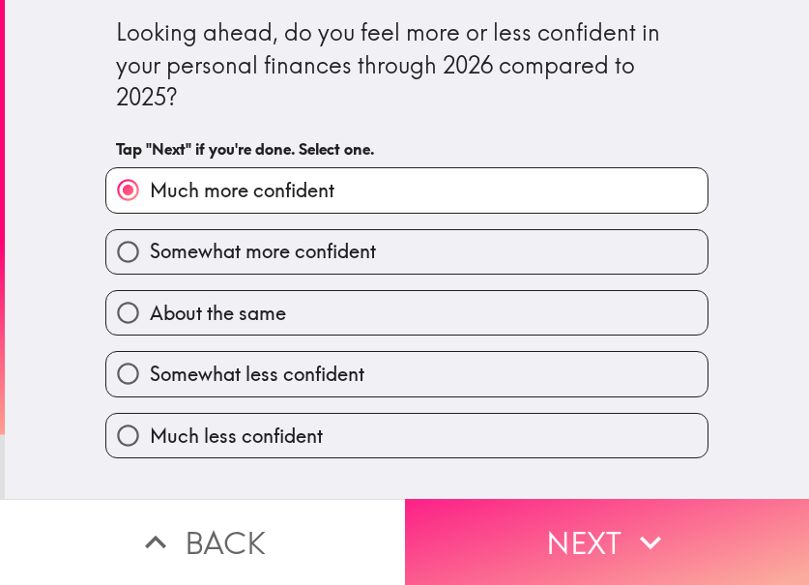
drag, startPoint x: 601, startPoint y: 520, endPoint x: 641, endPoint y: 535, distance: 42.2
click at [609, 521] on button "Next" at bounding box center [607, 542] width 405 height 86
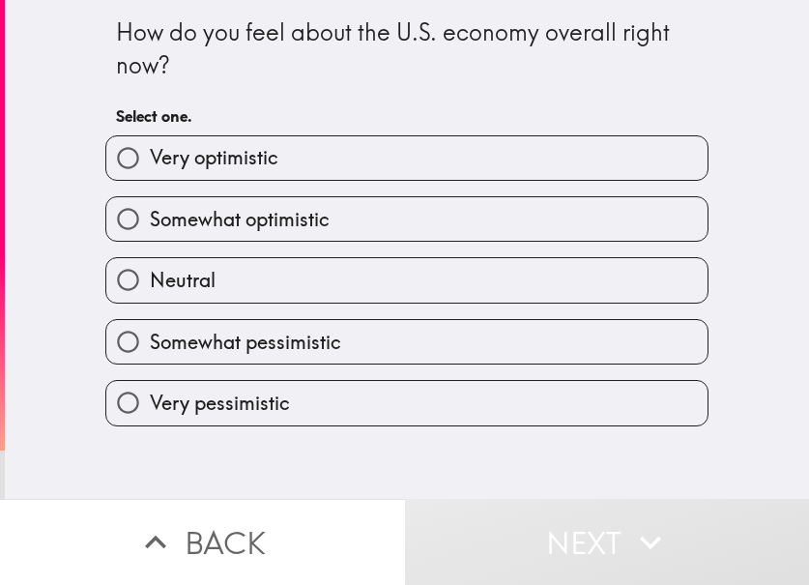
click at [328, 160] on label "Very optimistic" at bounding box center [406, 157] width 601 height 43
click at [150, 160] on input "Very optimistic" at bounding box center [127, 157] width 43 height 43
radio input "true"
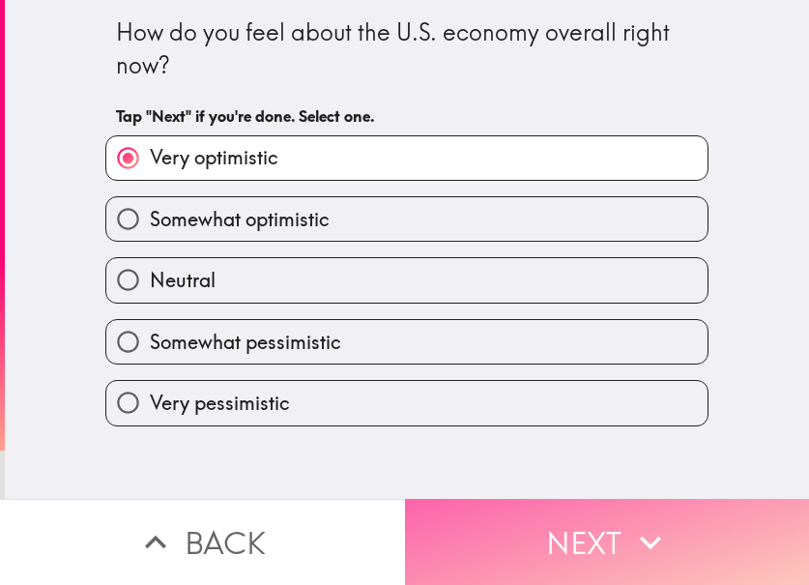
click at [578, 513] on button "Next" at bounding box center [607, 542] width 405 height 86
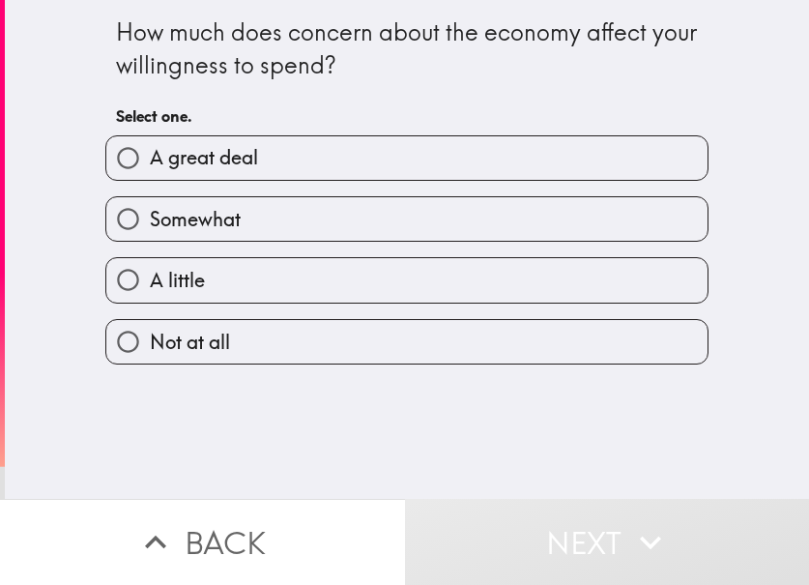
click at [302, 223] on label "Somewhat" at bounding box center [406, 218] width 601 height 43
click at [150, 223] on input "Somewhat" at bounding box center [127, 218] width 43 height 43
radio input "true"
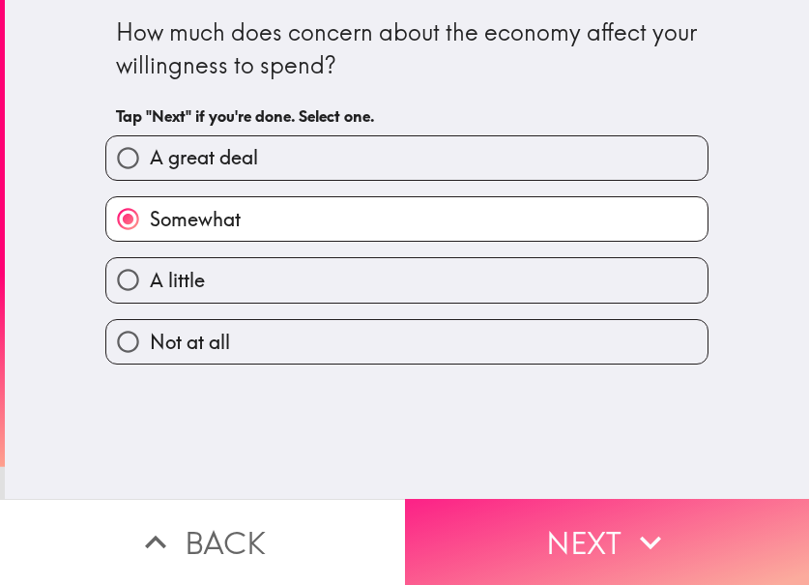
click at [559, 526] on button "Next" at bounding box center [607, 542] width 405 height 86
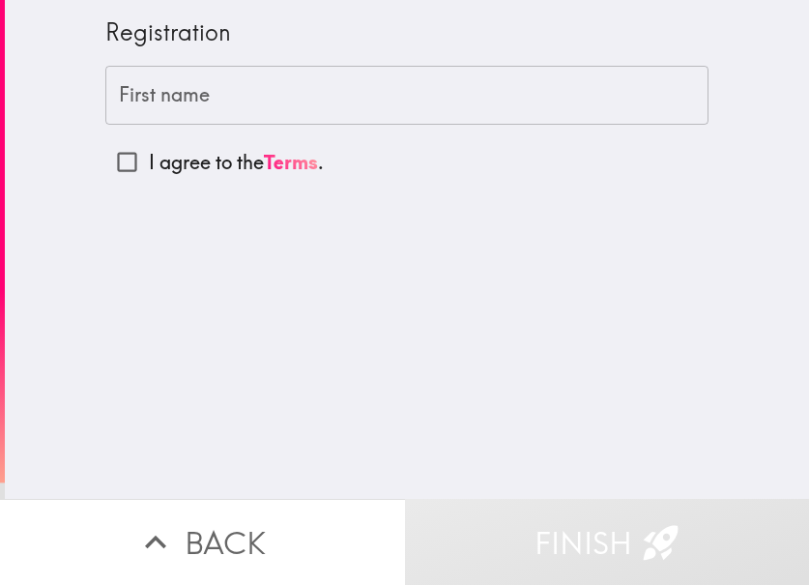
click at [564, 108] on input "First name" at bounding box center [406, 96] width 603 height 60
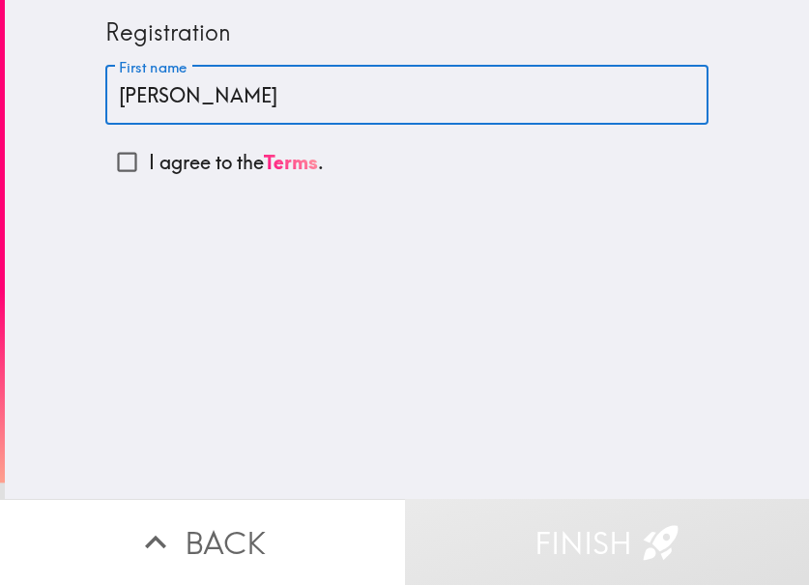
type input "[PERSON_NAME]"
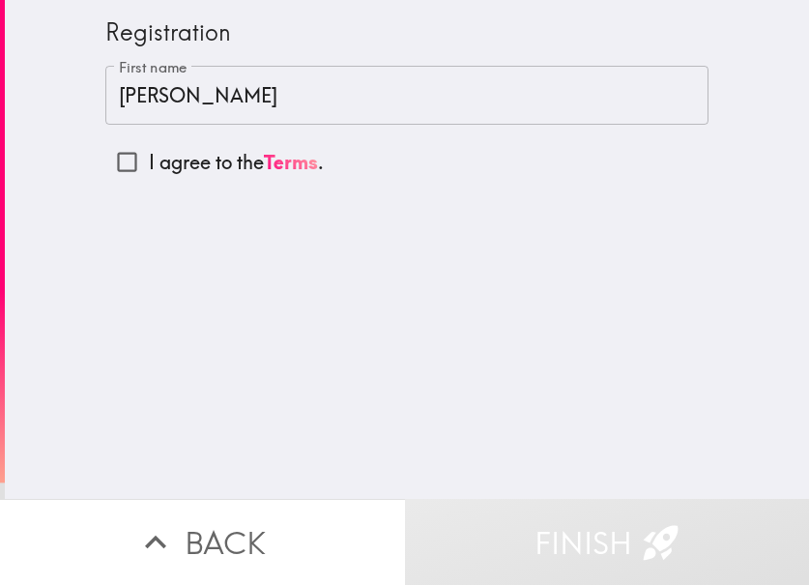
click at [168, 156] on p "I agree to the Terms ." at bounding box center [236, 162] width 175 height 27
click at [149, 156] on input "I agree to the Terms ." at bounding box center [126, 161] width 43 height 43
checkbox input "true"
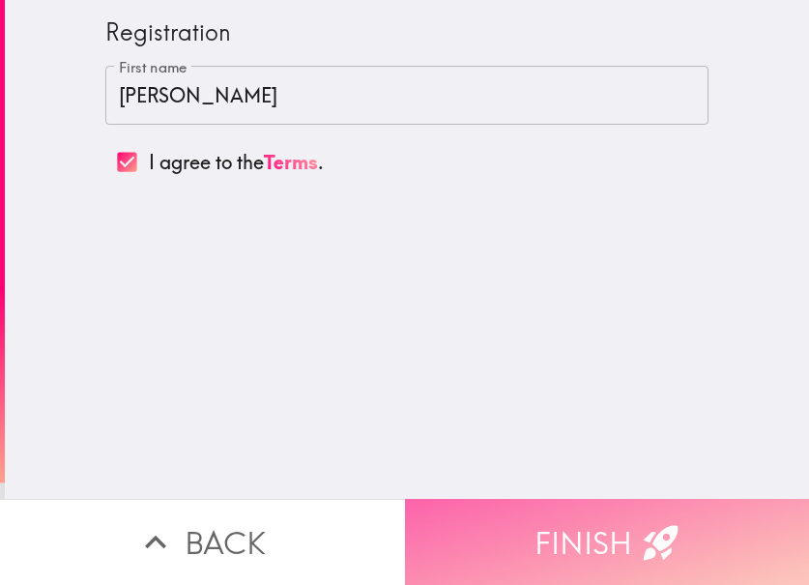
click at [574, 499] on button "Finish" at bounding box center [607, 542] width 405 height 86
